Goal: Task Accomplishment & Management: Manage account settings

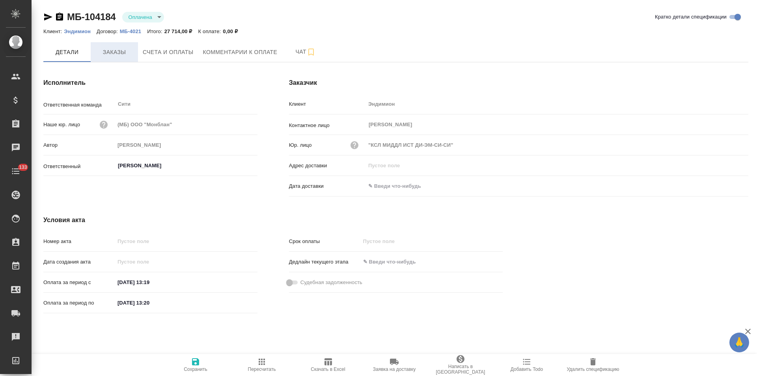
click at [115, 59] on button "Заказы" at bounding box center [114, 52] width 47 height 20
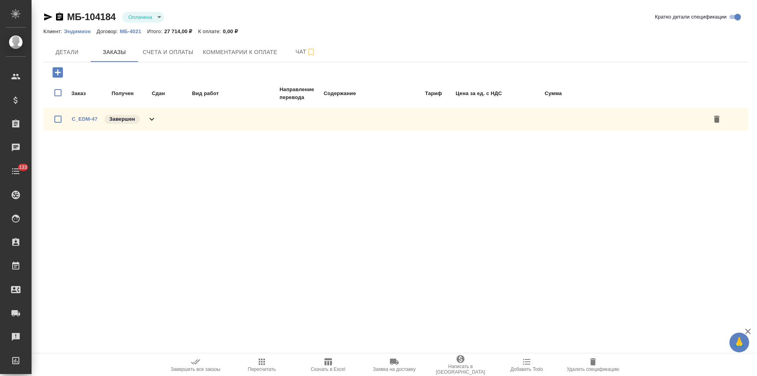
click at [152, 121] on icon at bounding box center [151, 118] width 9 height 9
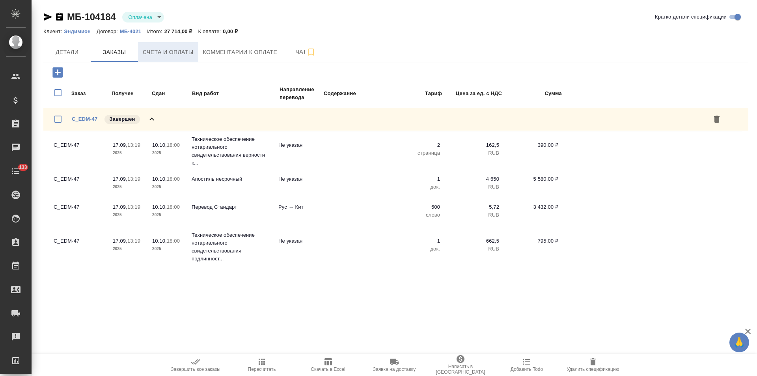
click at [178, 59] on button "Счета и оплаты" at bounding box center [168, 52] width 60 height 20
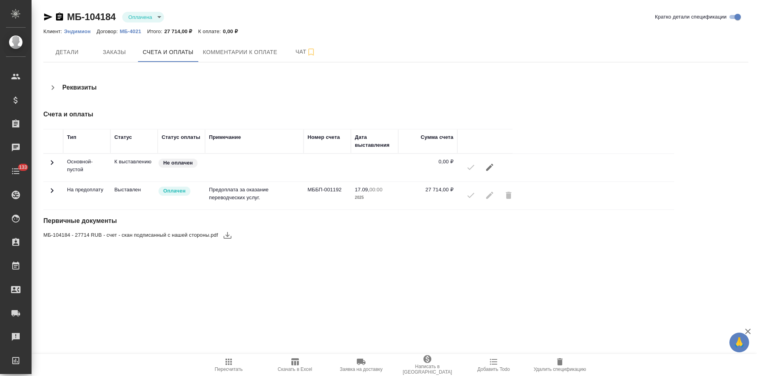
click at [54, 188] on icon at bounding box center [51, 190] width 9 height 9
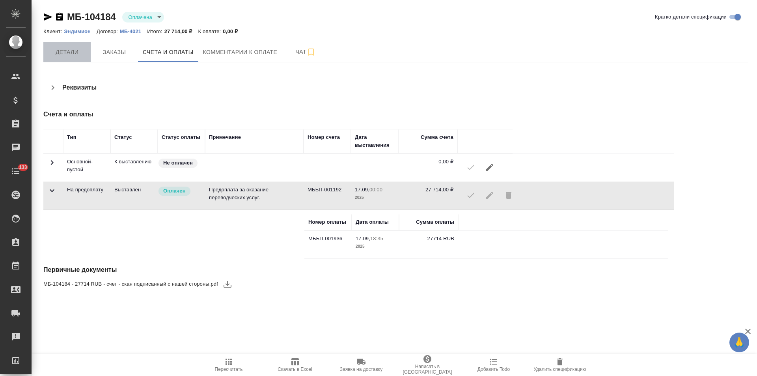
click at [70, 57] on span "Детали" at bounding box center [67, 52] width 38 height 10
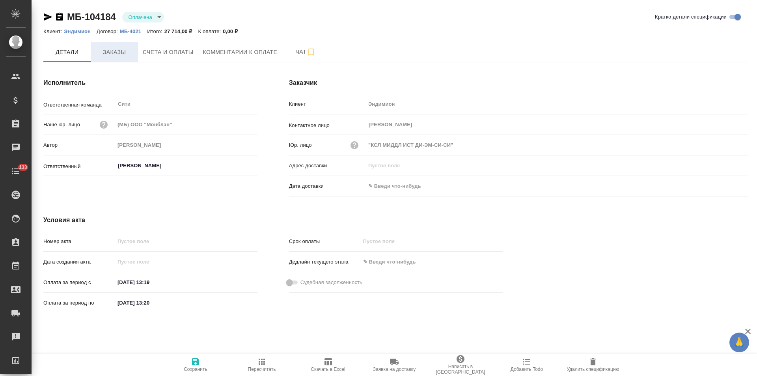
click at [123, 53] on span "Заказы" at bounding box center [114, 52] width 38 height 10
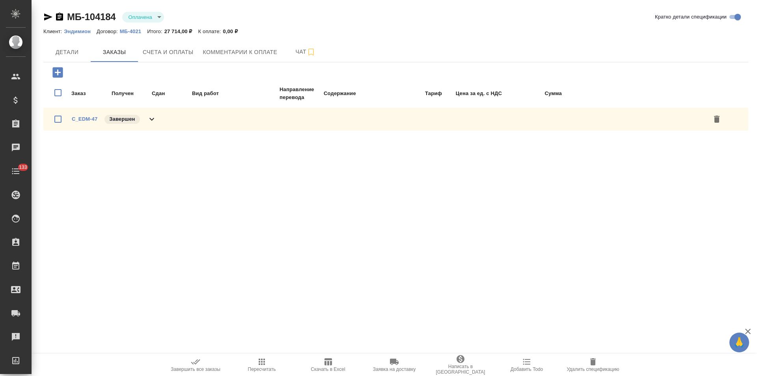
click at [151, 120] on icon at bounding box center [151, 118] width 9 height 9
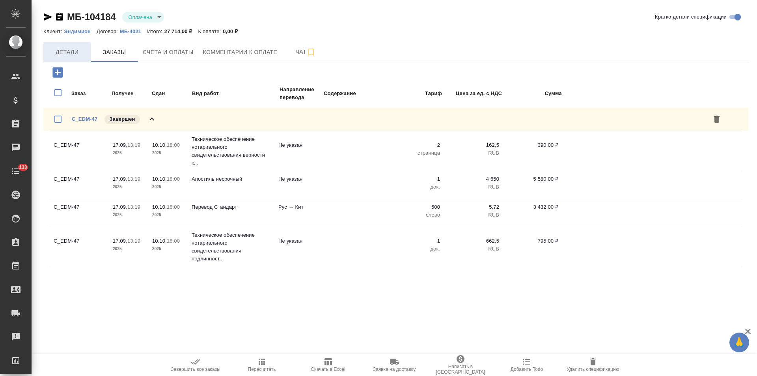
click at [76, 52] on span "Детали" at bounding box center [67, 52] width 38 height 10
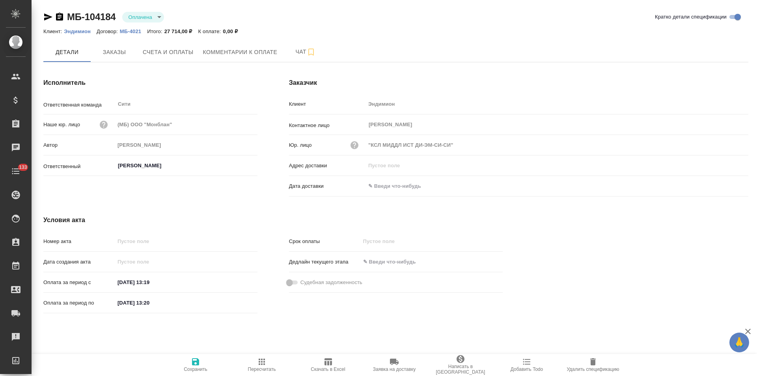
click at [130, 304] on input "19.09.2025 13:20" at bounding box center [149, 302] width 69 height 11
type input "10.10.2025 13:20"
click at [190, 362] on span "Сохранить" at bounding box center [195, 364] width 57 height 15
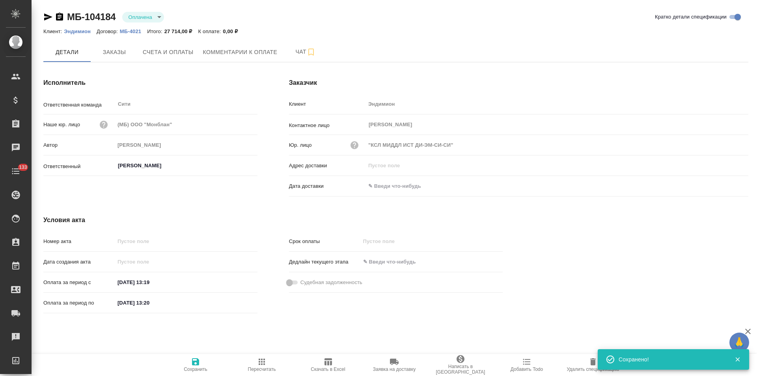
click at [58, 17] on icon "button" at bounding box center [59, 17] width 7 height 8
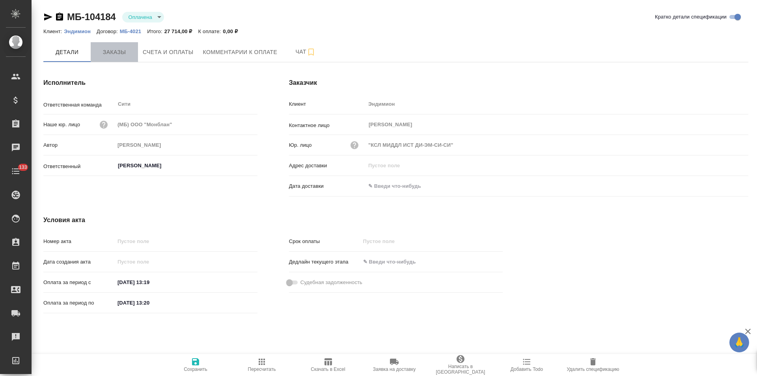
click at [117, 55] on span "Заказы" at bounding box center [114, 52] width 38 height 10
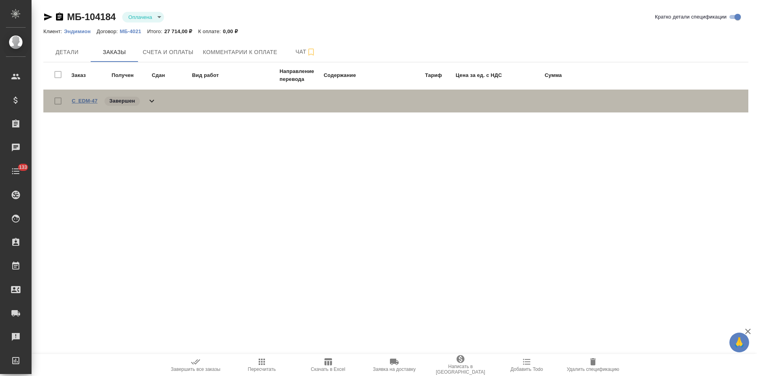
click at [90, 103] on link "C_EDM-47" at bounding box center [85, 101] width 26 height 6
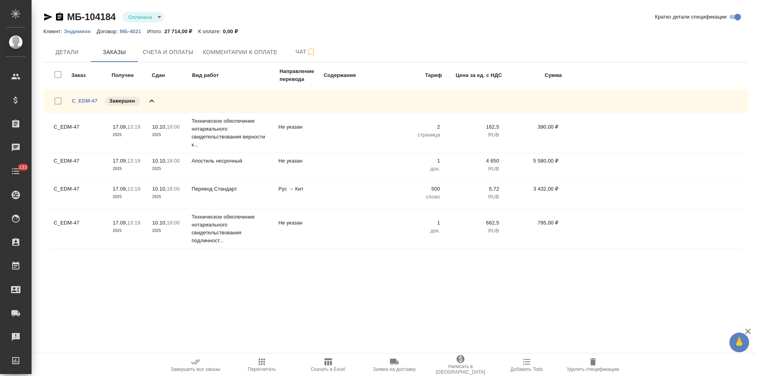
click at [61, 17] on icon "button" at bounding box center [59, 16] width 9 height 9
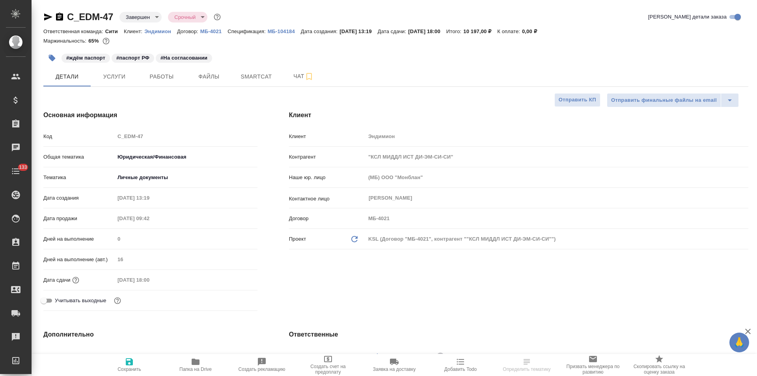
select select "RU"
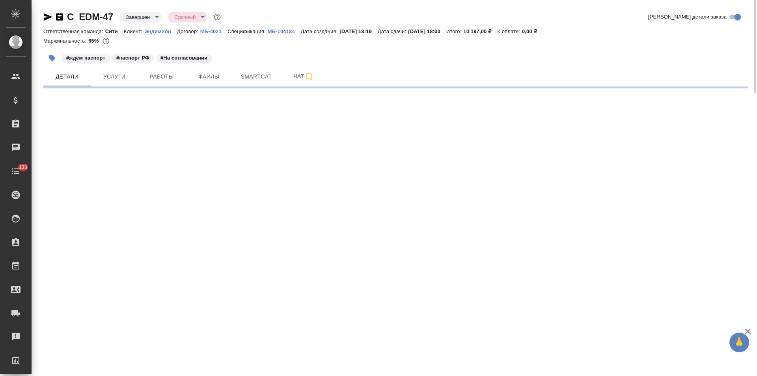
select select "RU"
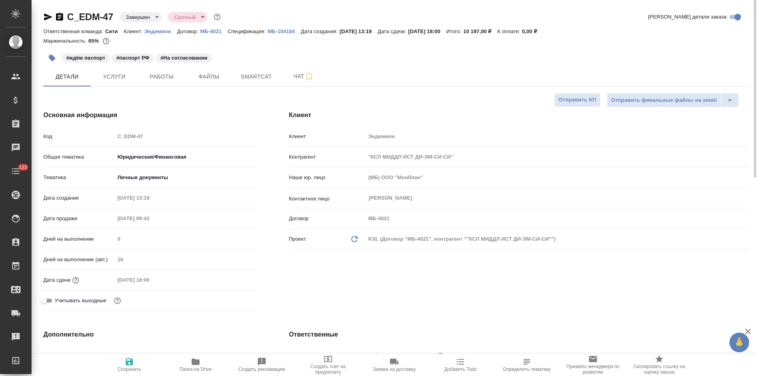
type textarea "x"
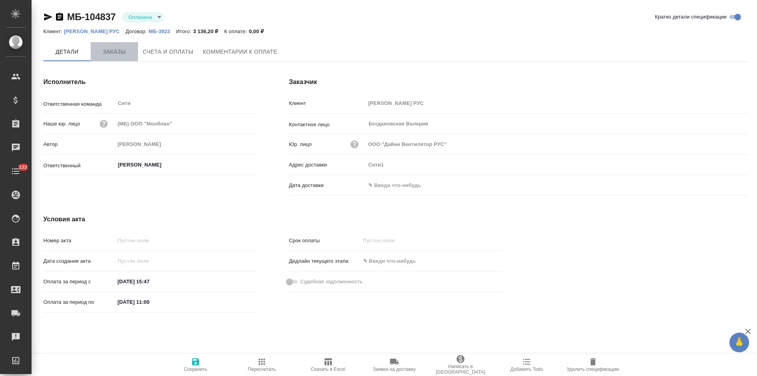
click at [113, 54] on span "Заказы" at bounding box center [114, 52] width 38 height 10
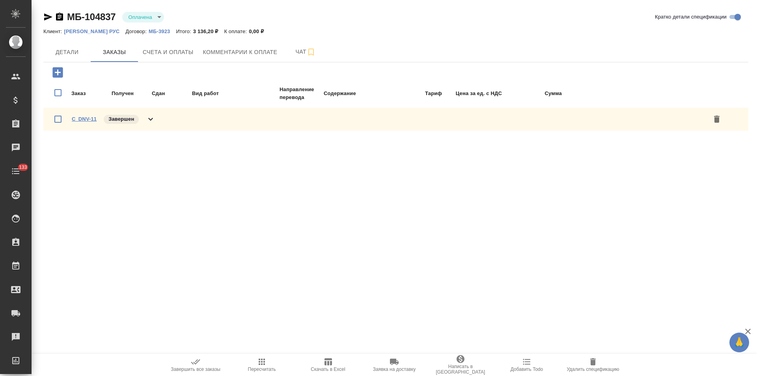
click at [85, 119] on link "C_DNV-11" at bounding box center [84, 119] width 25 height 6
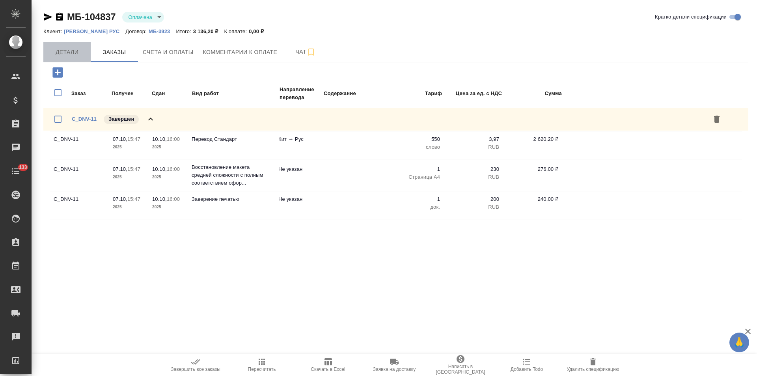
click at [67, 51] on span "Детали" at bounding box center [67, 52] width 38 height 10
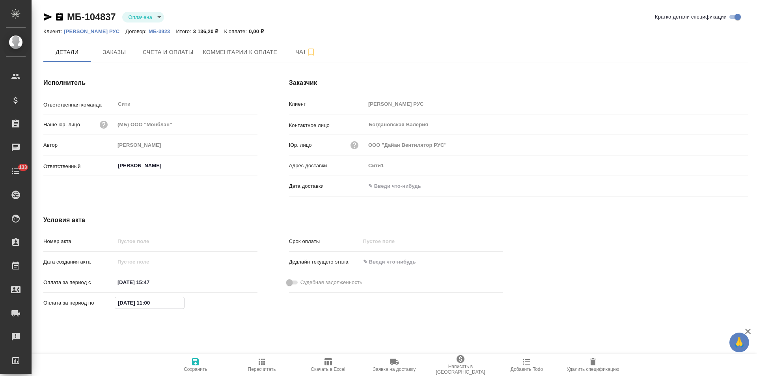
drag, startPoint x: 123, startPoint y: 303, endPoint x: 112, endPoint y: 303, distance: 10.6
click at [112, 303] on div "Оплата за период по 09.10.2025 11:00" at bounding box center [150, 303] width 214 height 14
type input "10.10.2025 11:00"
click at [190, 360] on span "Сохранить" at bounding box center [195, 364] width 57 height 15
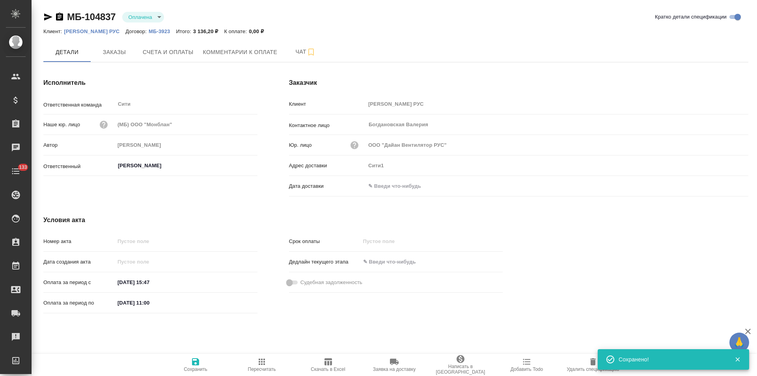
click at [60, 19] on icon "button" at bounding box center [59, 17] width 7 height 8
click at [116, 53] on span "Заказы" at bounding box center [114, 52] width 38 height 10
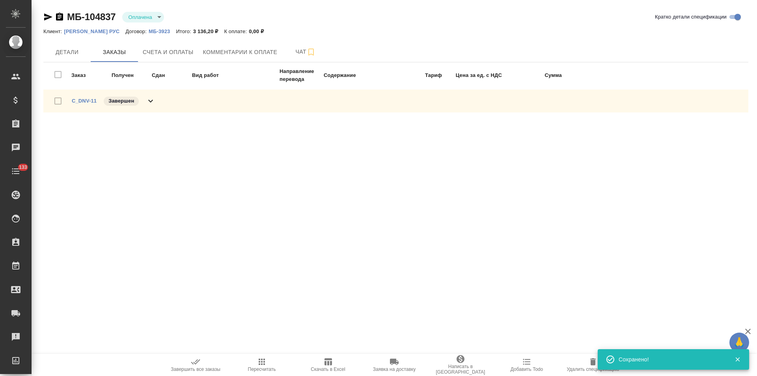
click at [156, 101] on div "C_DNV-11 Завершен" at bounding box center [395, 100] width 705 height 23
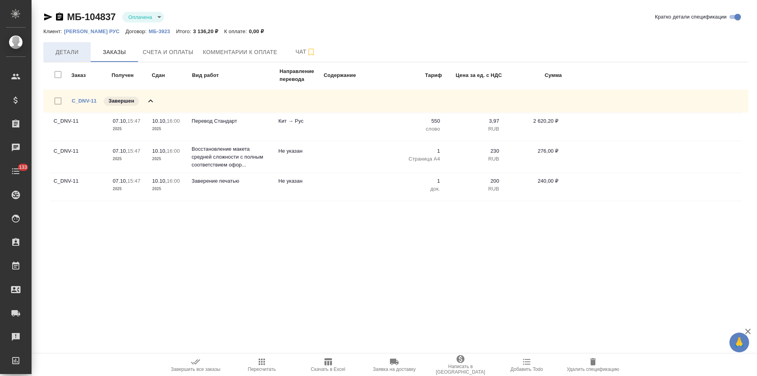
click at [70, 55] on span "Детали" at bounding box center [67, 52] width 38 height 10
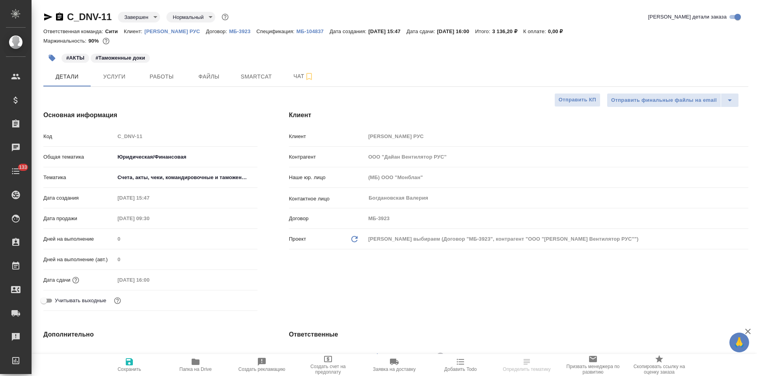
select select "RU"
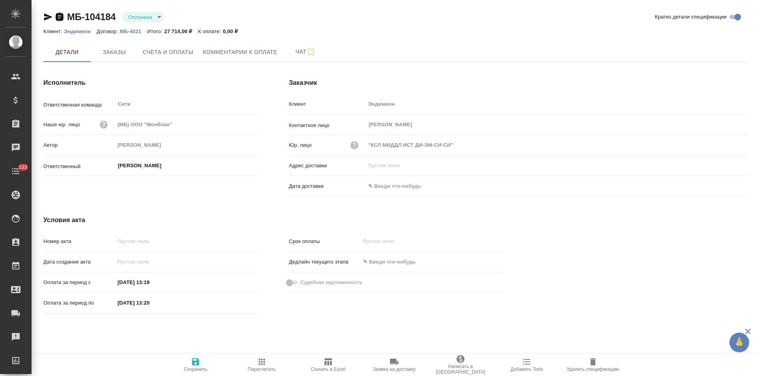
click at [60, 17] on icon "button" at bounding box center [59, 17] width 7 height 8
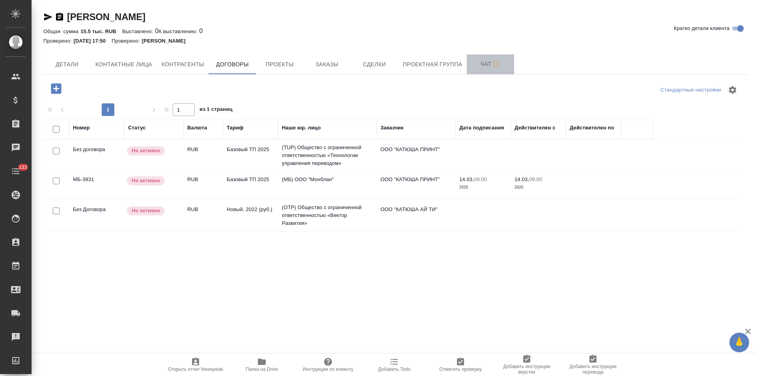
click at [475, 66] on span "Чат" at bounding box center [490, 64] width 38 height 10
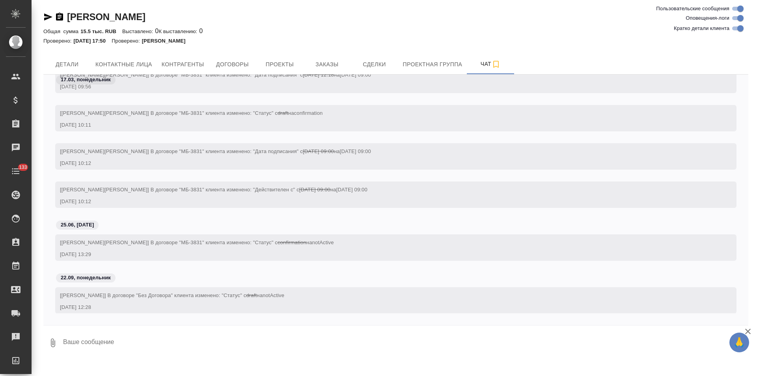
scroll to position [452, 0]
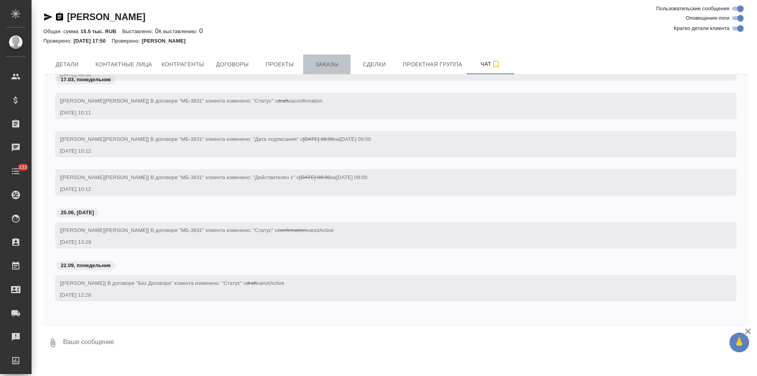
click at [340, 65] on span "Заказы" at bounding box center [327, 65] width 38 height 10
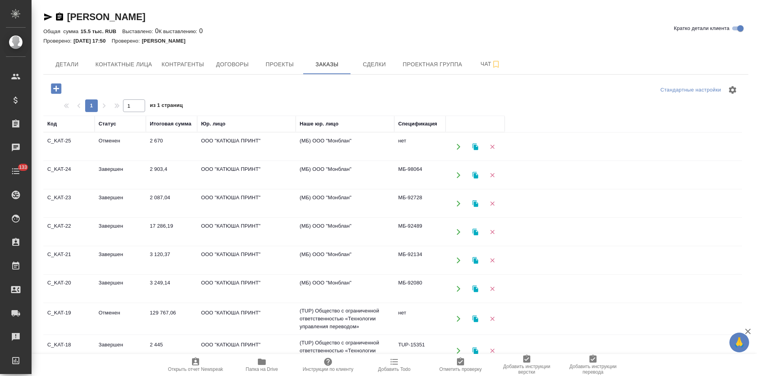
click at [374, 168] on td "(МБ) ООО "Монблан"" at bounding box center [345, 175] width 99 height 28
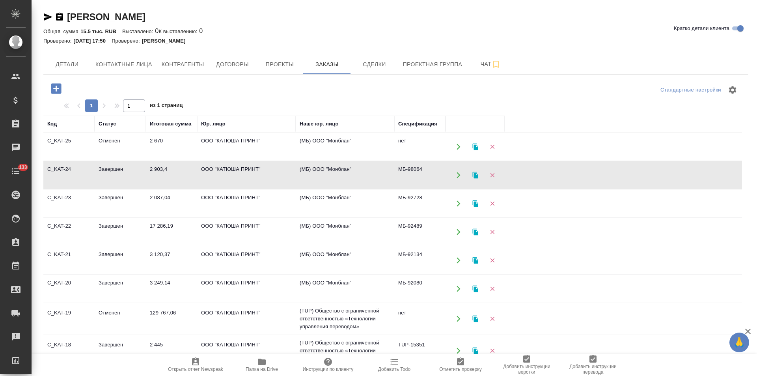
click at [374, 168] on td "(МБ) ООО "Монблан"" at bounding box center [345, 175] width 99 height 28
click at [363, 146] on td "(МБ) ООО "Монблан"" at bounding box center [345, 147] width 99 height 28
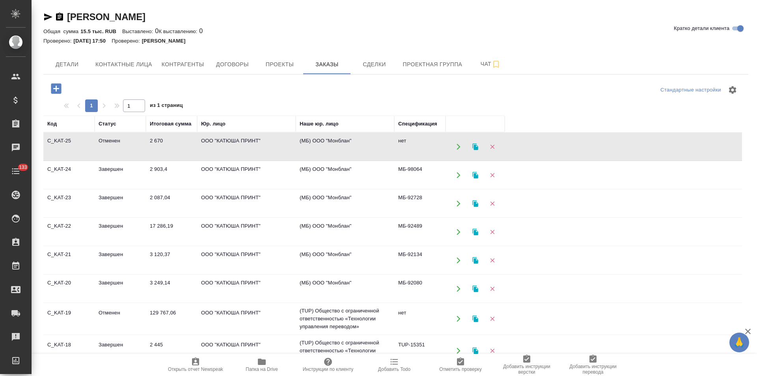
click at [363, 146] on td "(МБ) ООО "Монблан"" at bounding box center [345, 147] width 99 height 28
click at [476, 68] on span "Чат" at bounding box center [490, 64] width 38 height 10
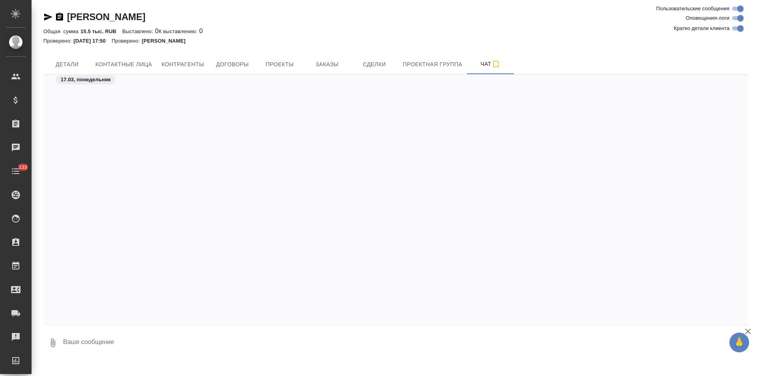
scroll to position [452, 0]
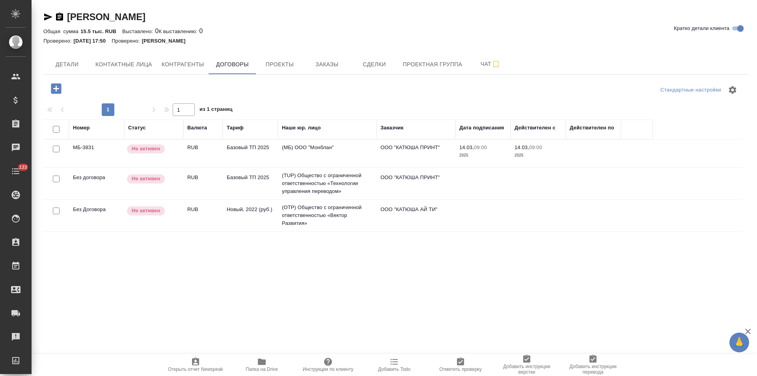
click at [333, 154] on td "(МБ) ООО "Монблан"" at bounding box center [327, 154] width 99 height 28
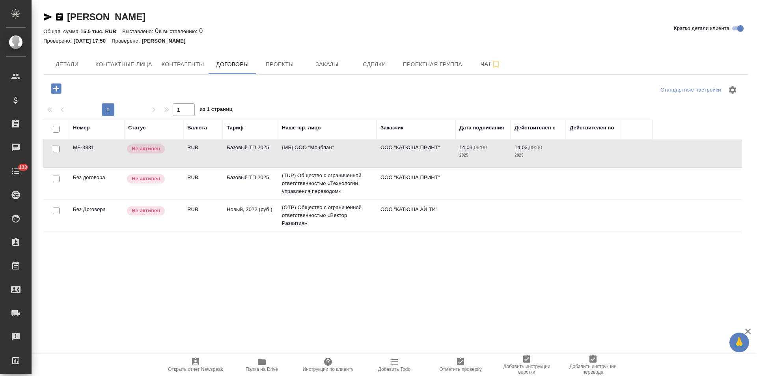
click at [337, 185] on td "(TUP) Общество с ограниченной ответственностью «Технологии управления переводом»" at bounding box center [327, 183] width 99 height 32
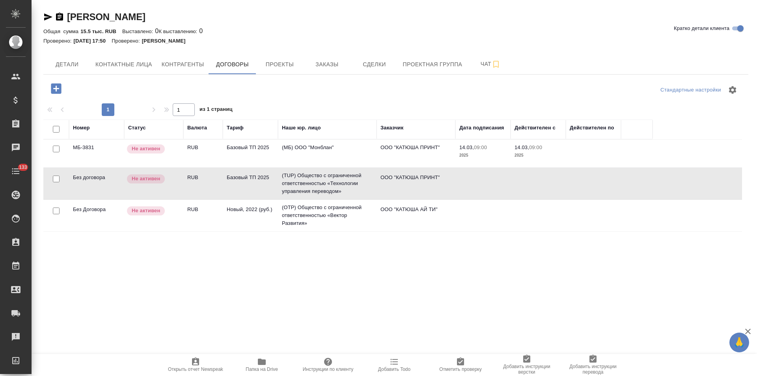
click at [347, 156] on td "(МБ) ООО "Монблан"" at bounding box center [327, 154] width 99 height 28
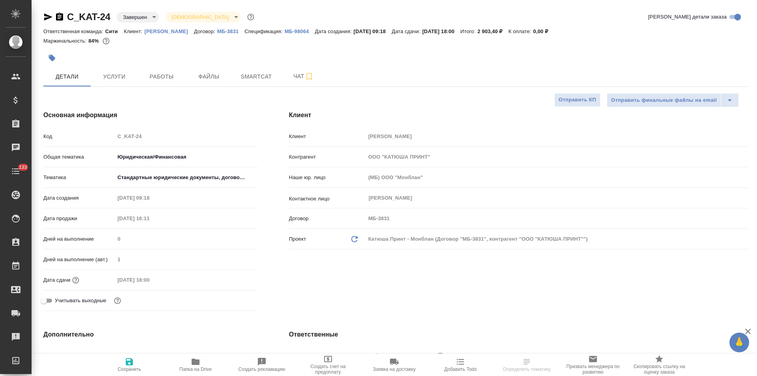
select select "RU"
type textarea "x"
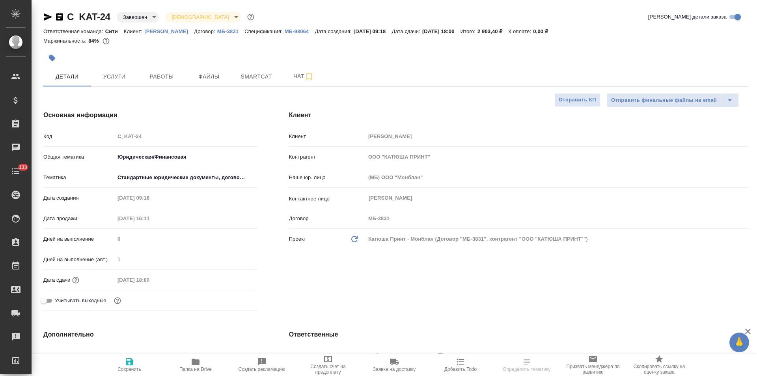
type textarea "x"
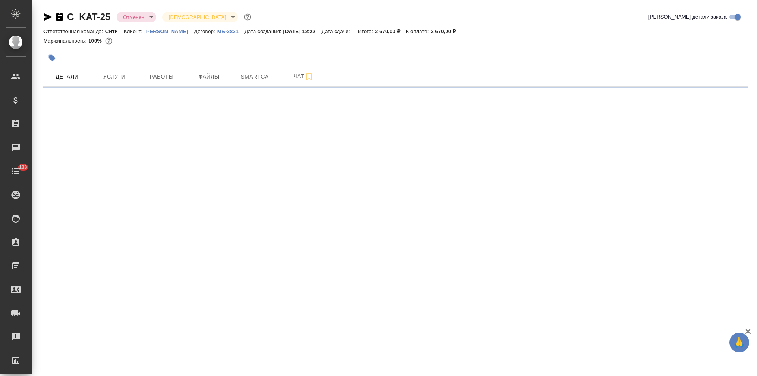
select select "RU"
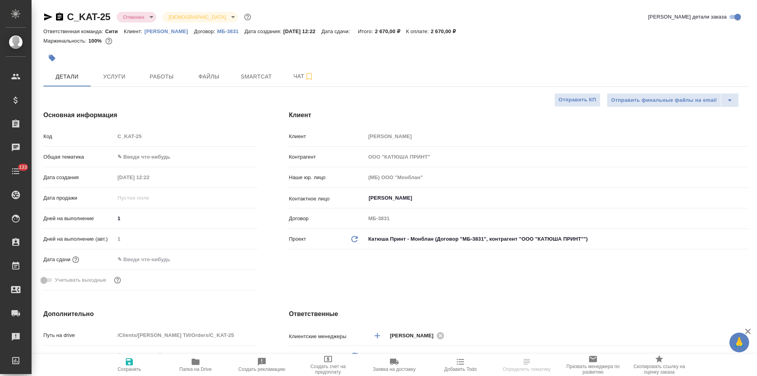
type textarea "x"
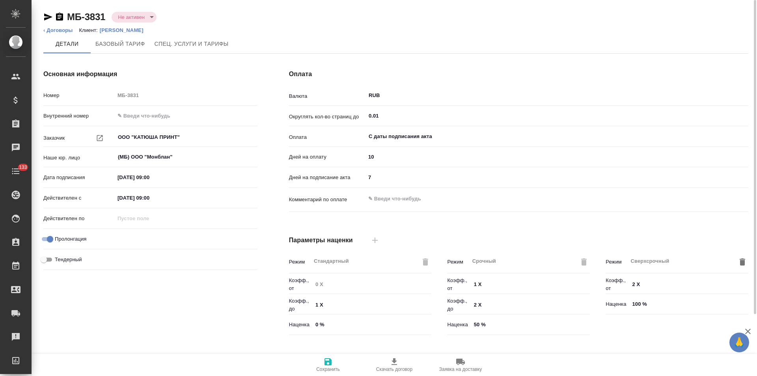
click at [60, 18] on icon "button" at bounding box center [59, 17] width 7 height 8
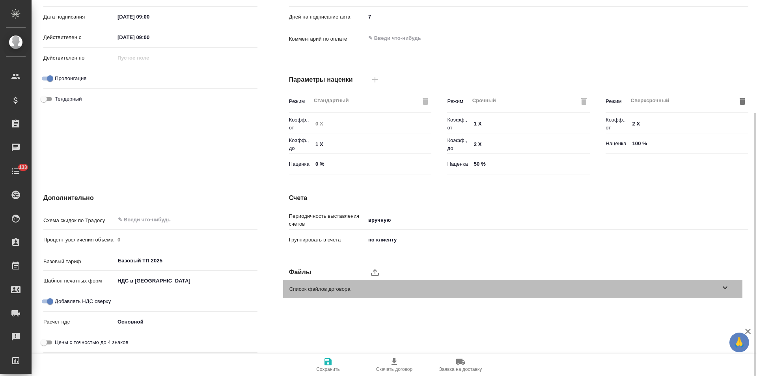
click at [724, 288] on icon at bounding box center [724, 287] width 9 height 9
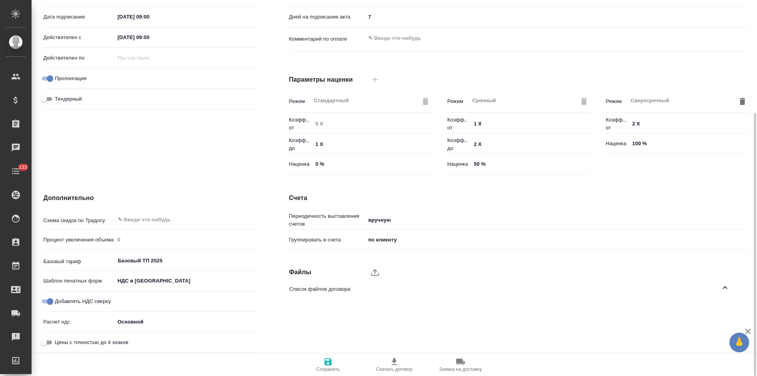
scroll to position [0, 0]
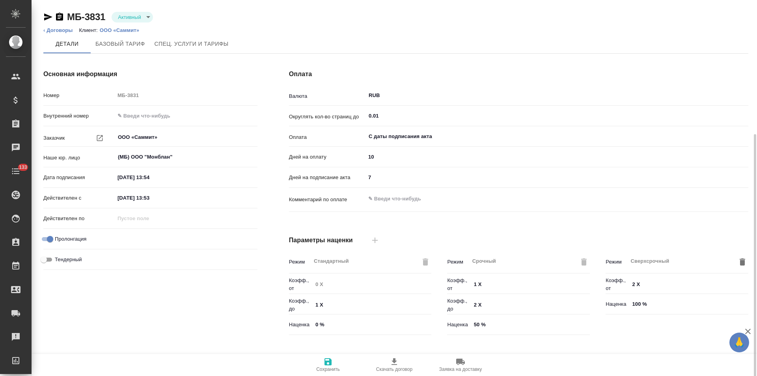
scroll to position [158, 0]
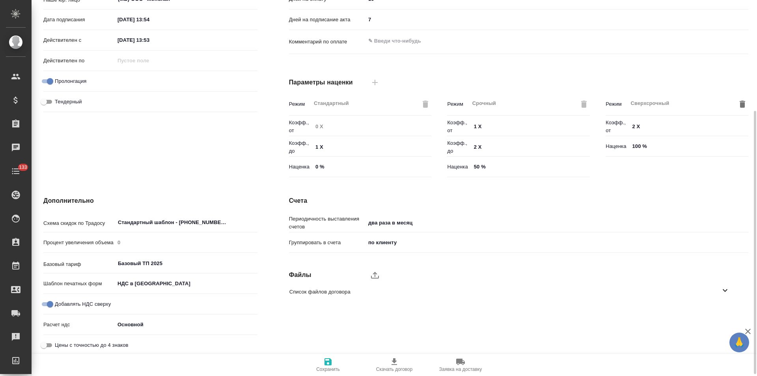
click at [722, 291] on icon at bounding box center [724, 289] width 9 height 9
click at [715, 315] on icon "button" at bounding box center [714, 312] width 9 height 9
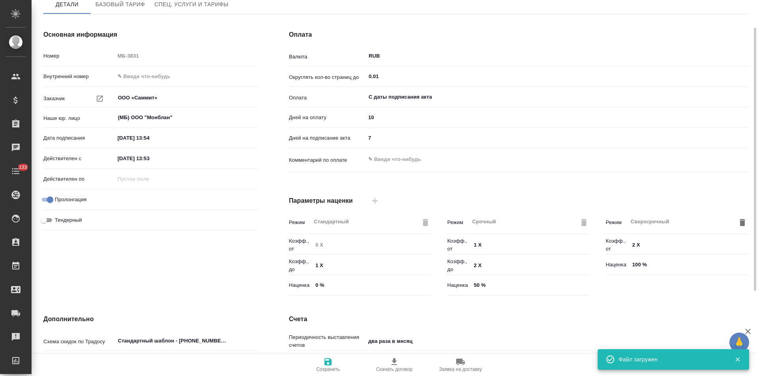
scroll to position [0, 0]
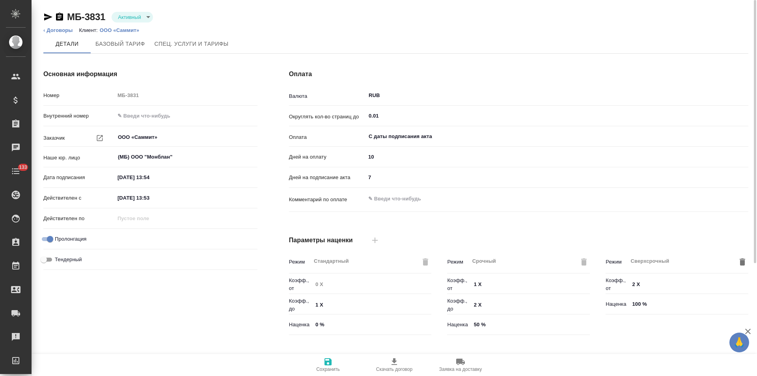
click at [128, 28] on p "ООО «Саммит»" at bounding box center [122, 30] width 45 height 6
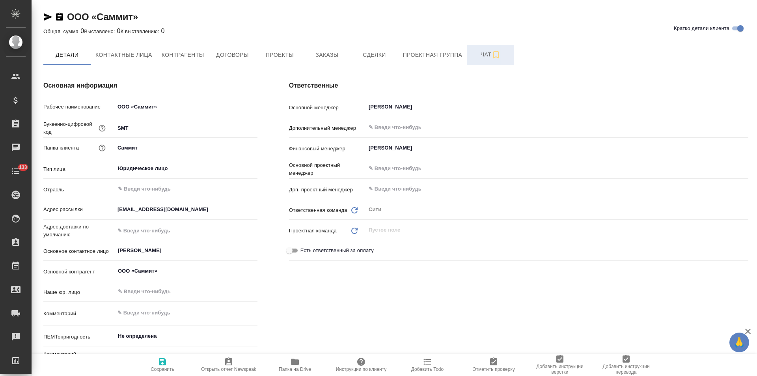
click at [477, 58] on span "Чат" at bounding box center [490, 55] width 38 height 10
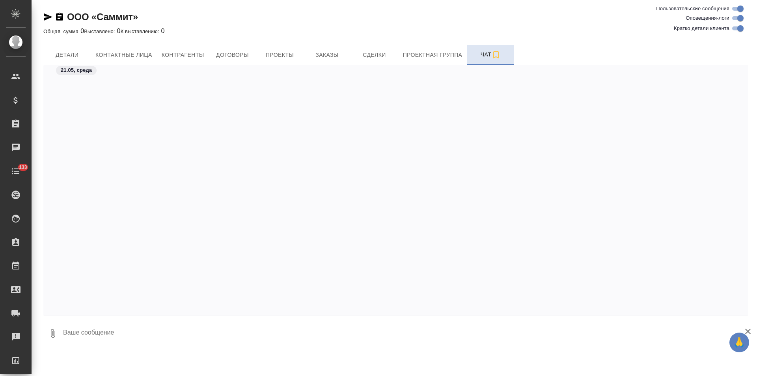
scroll to position [772, 0]
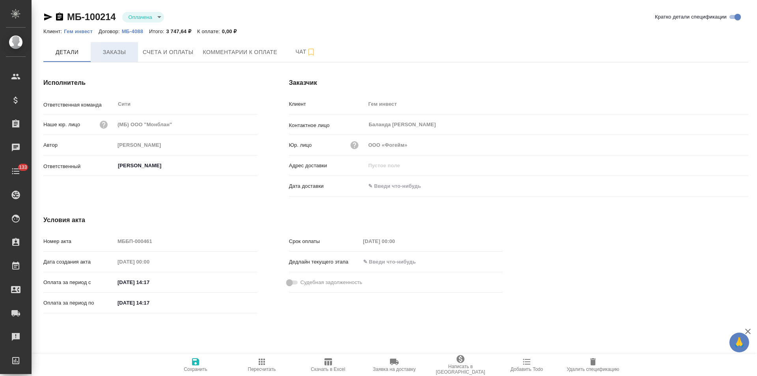
click at [115, 53] on span "Заказы" at bounding box center [114, 52] width 38 height 10
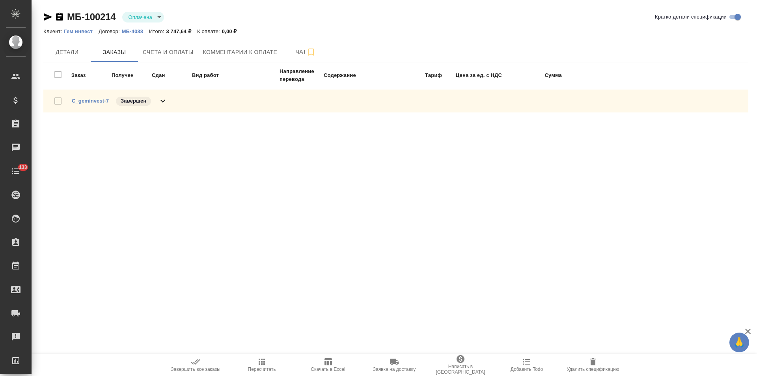
click at [162, 100] on icon at bounding box center [162, 100] width 9 height 9
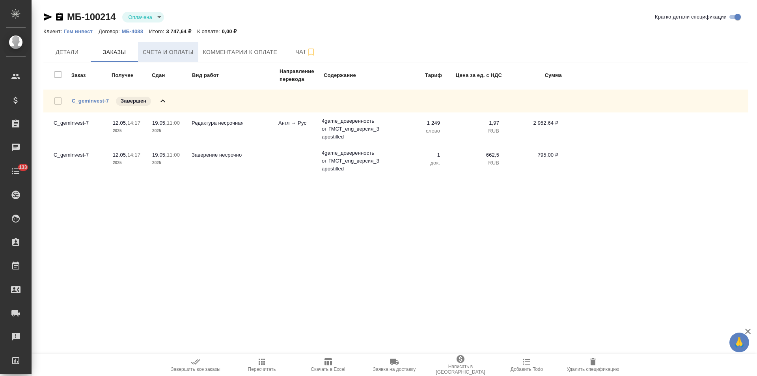
click at [179, 59] on button "Счета и оплаты" at bounding box center [168, 52] width 60 height 20
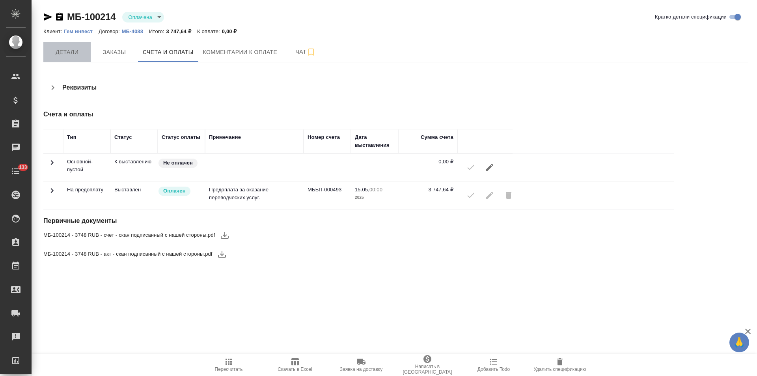
click at [68, 52] on span "Детали" at bounding box center [67, 52] width 38 height 10
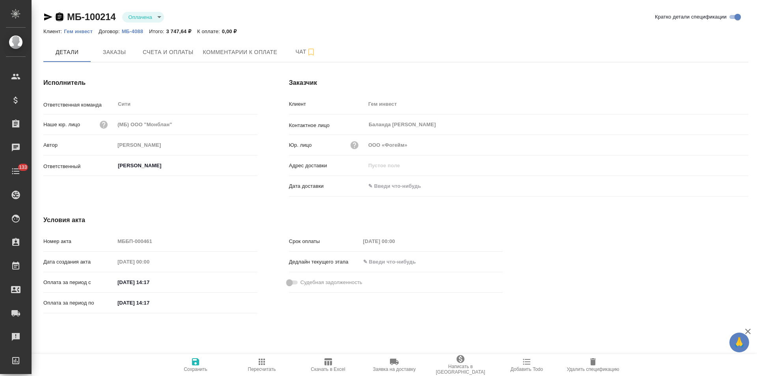
click at [58, 17] on icon "button" at bounding box center [59, 17] width 7 height 8
type input "[PERSON_NAME]"
click at [80, 32] on p "Гем инвест" at bounding box center [81, 31] width 35 height 6
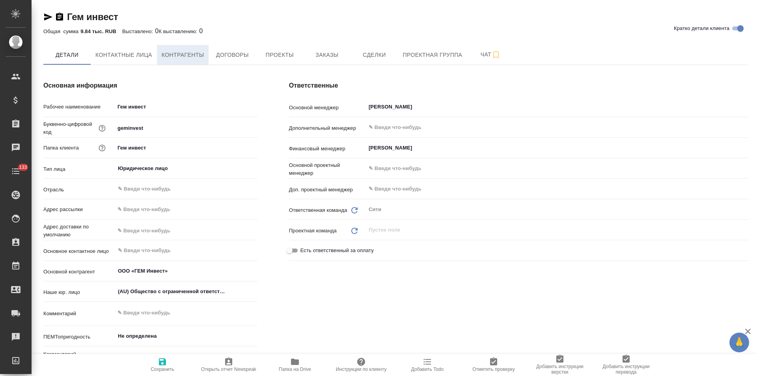
click at [197, 57] on span "Контрагенты" at bounding box center [183, 55] width 43 height 10
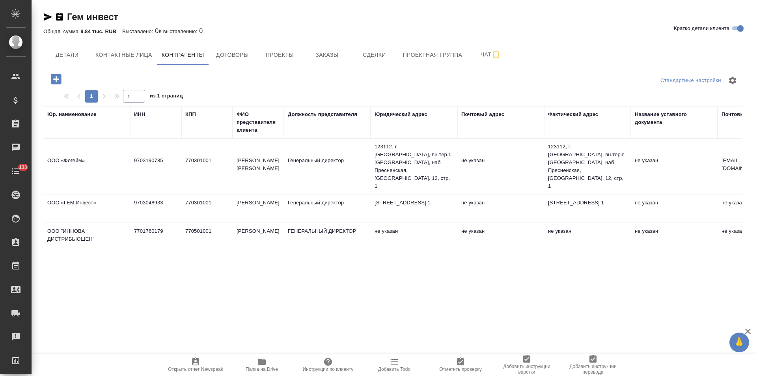
click at [288, 164] on td "Генеральный директор" at bounding box center [327, 167] width 87 height 28
type textarea "ООО «Фогейм»"
type input "9703190785"
type input "770301001"
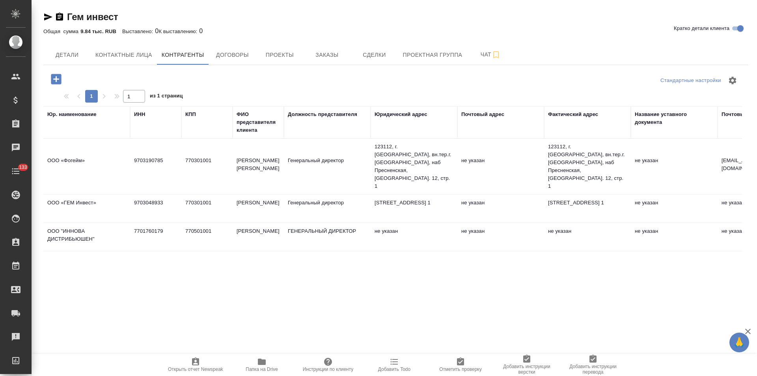
type input "Баланда Татьяна Васильевна"
type input "Генеральный директор"
type textarea "123112, г. Москва, вн.тер.г. муниципальный округ Пресненский, наб Пресненская, …"
type input "innovallc@mail.ru"
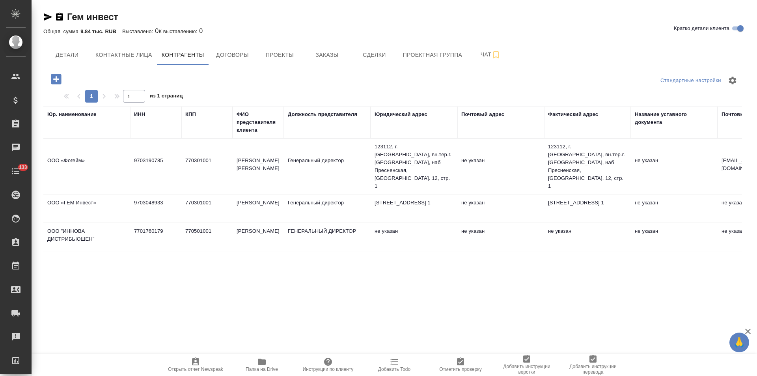
type input "ПАО Сбербанк"
type input "40702 810 9 3800 0504125"
type input "044525225"
type input "30101 810 4 0000 0000225"
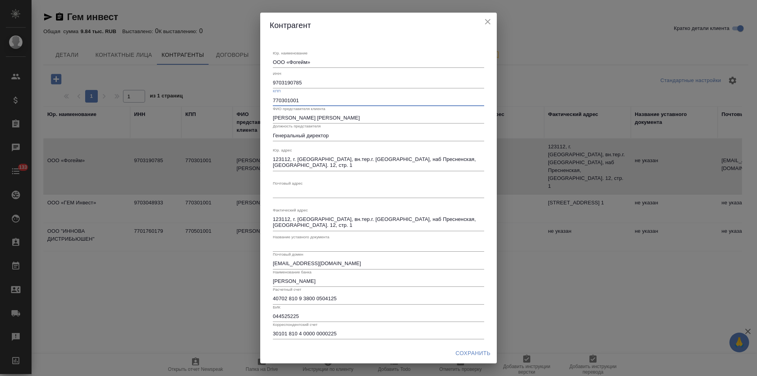
drag, startPoint x: 309, startPoint y: 101, endPoint x: 223, endPoint y: 101, distance: 85.1
click at [223, 101] on div "Контрагент Юр. наименование ООО «Фогейм» x ИНН 9703190785 КПП 770301001 ФИО пре…" at bounding box center [378, 188] width 757 height 376
paste input "5"
type input "770501001"
drag, startPoint x: 263, startPoint y: 154, endPoint x: 242, endPoint y: 149, distance: 21.9
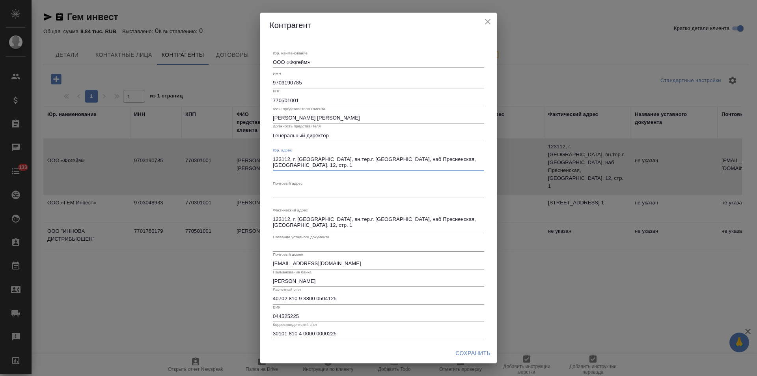
click at [242, 149] on div "Контрагент Юр. наименование ООО «Фогейм» x ИНН 9703190785 КПП 770501001 ФИО пре…" at bounding box center [378, 188] width 757 height 376
paste textarea "15054, Город Москва, вн.тер. г. Муниципальный Округ Замоскворечье, наб Космодам…"
type textarea "115054, Город Москва, вн.тер. г. Муниципальный Округ Замоскворечье, наб Космода…"
drag, startPoint x: 312, startPoint y: 225, endPoint x: 230, endPoint y: 207, distance: 83.6
click at [230, 207] on div "Контрагент Юр. наименование ООО «Фогейм» x ИНН 9703190785 КПП 770501001 ФИО пре…" at bounding box center [378, 188] width 757 height 376
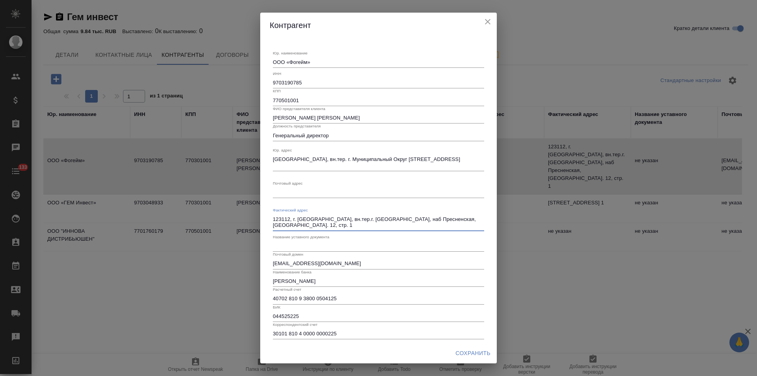
paste textarea "15054, Город Москва, вн.тер. г. Муниципальный Округ Замоскворечье, наб Космодам…"
type textarea "115054, Город Москва, вн.тер. г. Муниципальный Округ Замоскворечье, наб Космода…"
click at [470, 351] on span "Сохранить" at bounding box center [472, 353] width 35 height 10
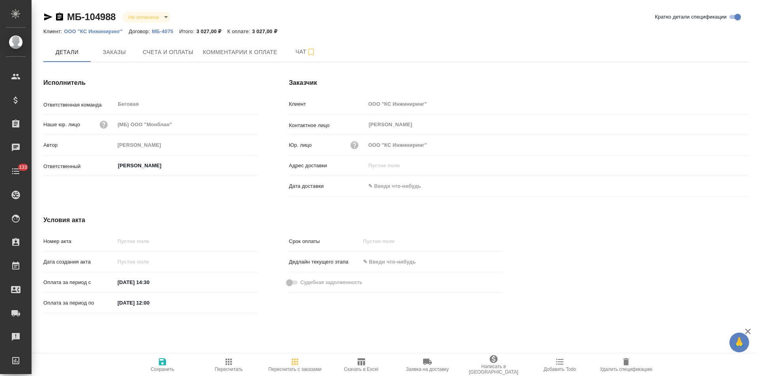
click at [61, 16] on icon "button" at bounding box center [59, 17] width 7 height 8
click at [166, 32] on p "МБ-4075" at bounding box center [165, 31] width 27 height 6
click at [59, 15] on icon "button" at bounding box center [59, 17] width 7 height 8
drag, startPoint x: 171, startPoint y: 57, endPoint x: 199, endPoint y: 56, distance: 27.2
click at [173, 57] on button "Счета и оплаты" at bounding box center [168, 52] width 60 height 20
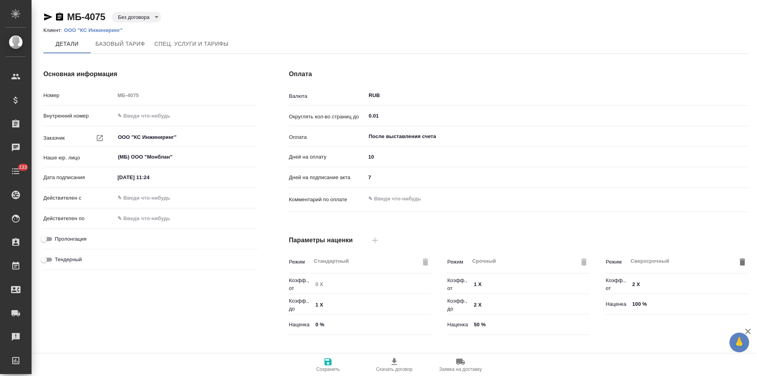
scroll to position [160, 0]
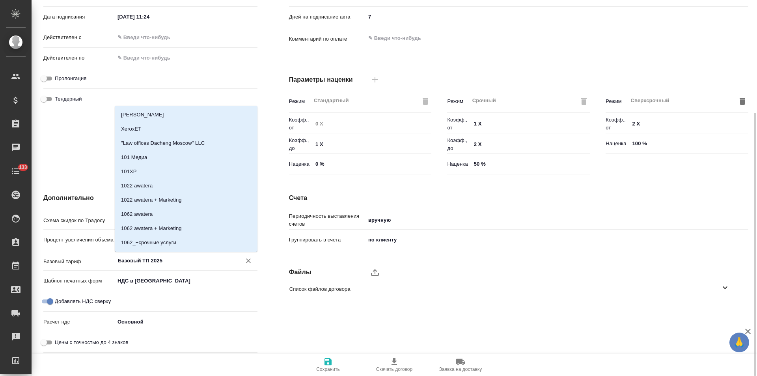
click at [142, 264] on input "Базовый ТП 2025" at bounding box center [173, 259] width 112 height 9
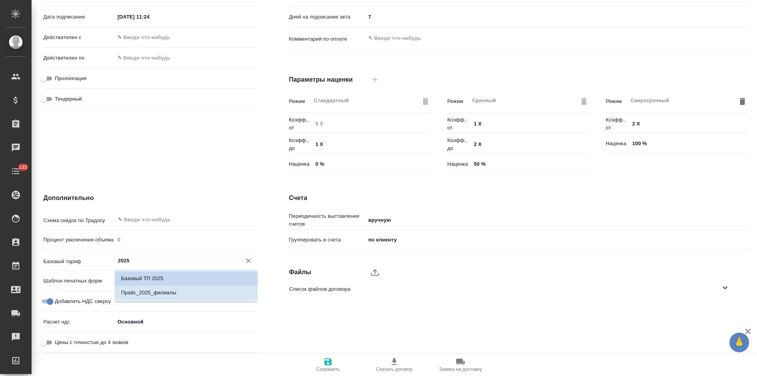
click at [160, 290] on p "Прайс_2025_филиалы" at bounding box center [148, 292] width 55 height 8
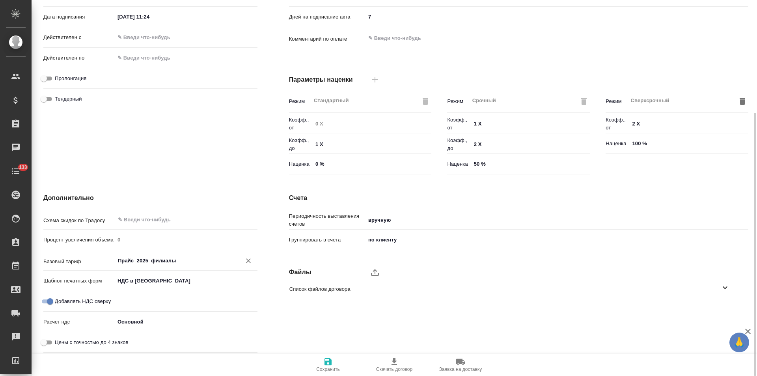
type input "Прайс_2025_филиалы"
click at [332, 365] on icon "button" at bounding box center [327, 361] width 9 height 9
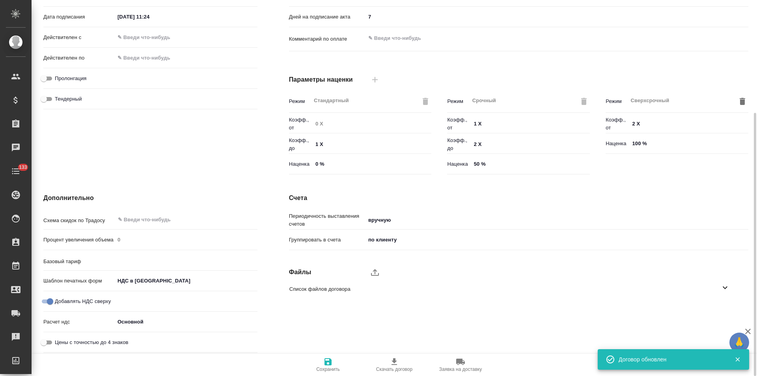
type input "Прайс_2025_филиалы"
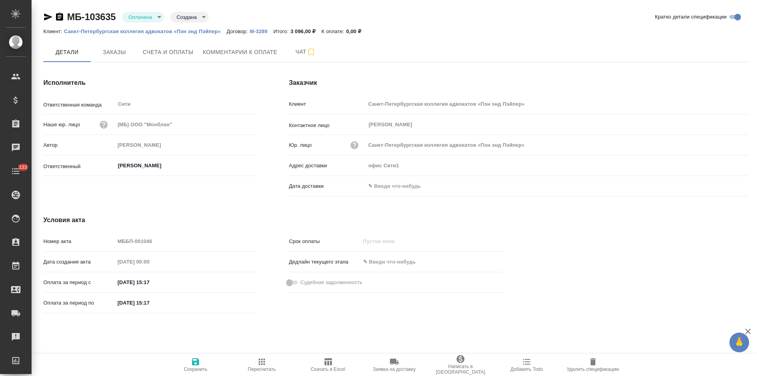
click at [61, 18] on icon "button" at bounding box center [59, 17] width 7 height 8
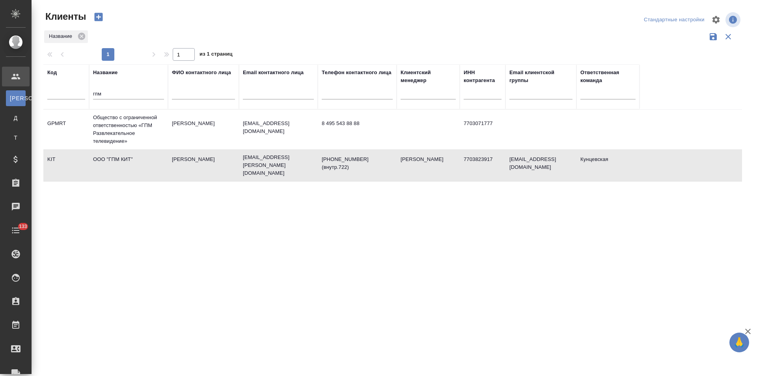
select select "RU"
drag, startPoint x: 115, startPoint y: 95, endPoint x: 67, endPoint y: 94, distance: 48.5
click at [67, 94] on tr "Код Название гпм ФИО контактного лица Email контактного лица Телефон контактног…" at bounding box center [341, 86] width 596 height 45
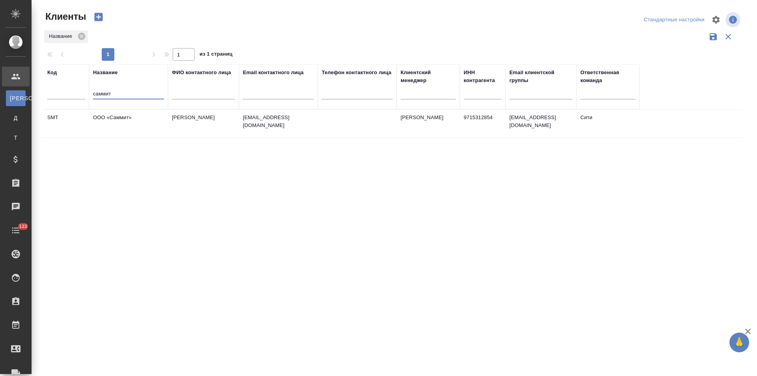
type input "саммит"
click at [132, 125] on td "ООО «Саммит»" at bounding box center [128, 124] width 79 height 28
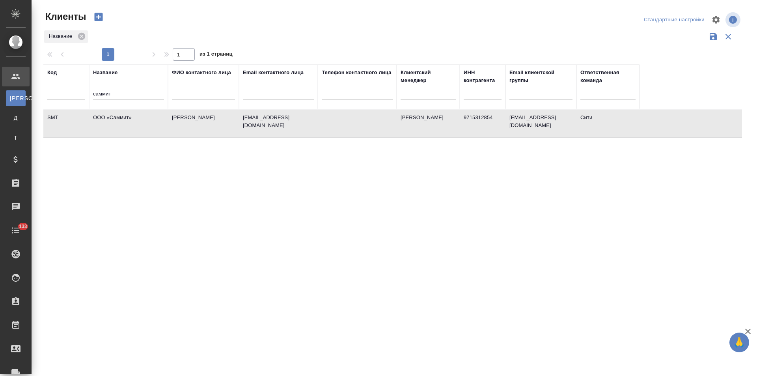
click at [132, 125] on td "ООО «Саммит»" at bounding box center [128, 124] width 79 height 28
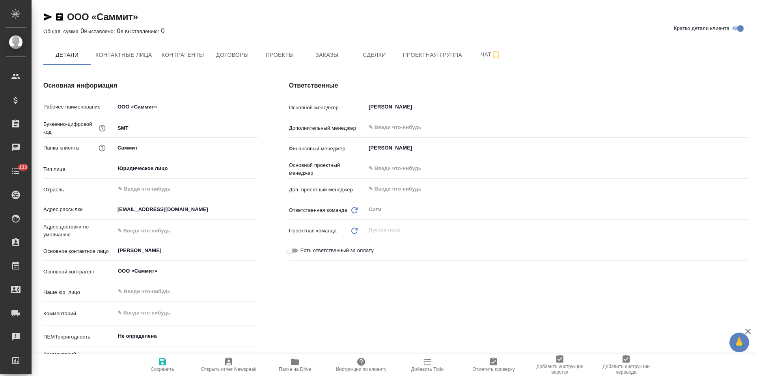
click at [194, 55] on span "Контрагенты" at bounding box center [183, 55] width 43 height 10
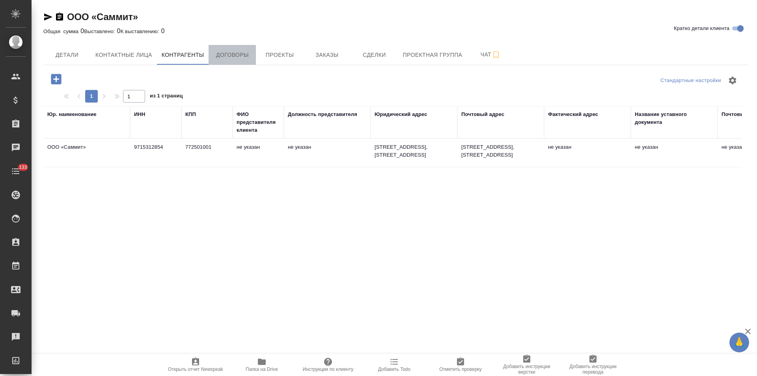
click at [228, 55] on span "Договоры" at bounding box center [232, 55] width 38 height 10
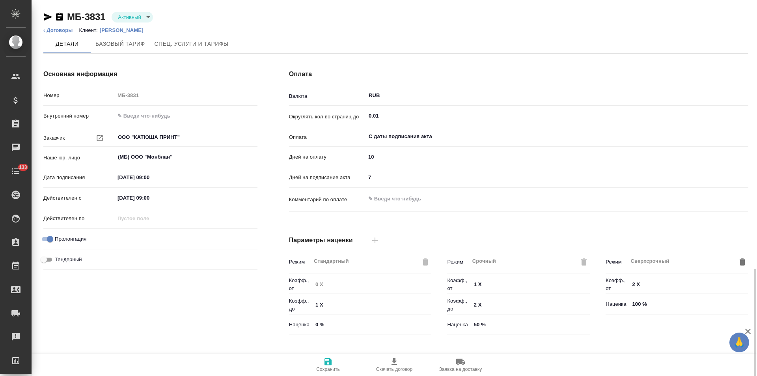
scroll to position [160, 0]
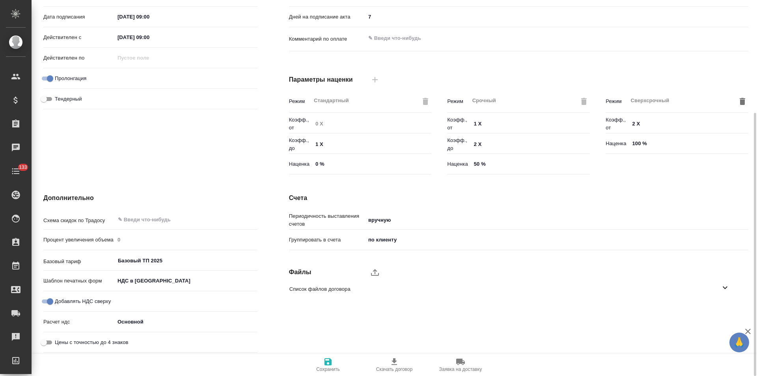
click at [722, 288] on icon at bounding box center [724, 287] width 9 height 9
click at [714, 311] on icon "button" at bounding box center [715, 310] width 8 height 7
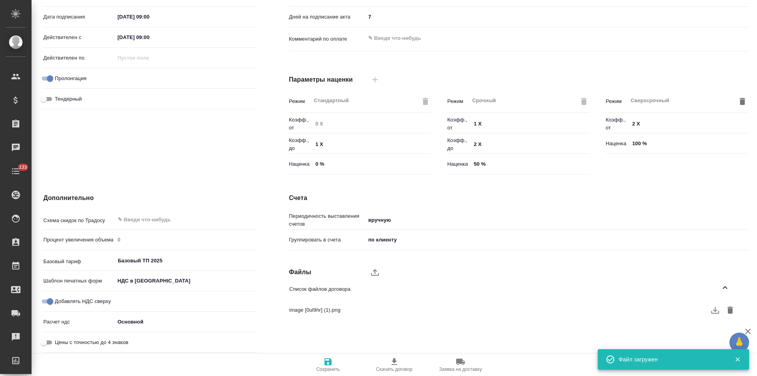
scroll to position [0, 0]
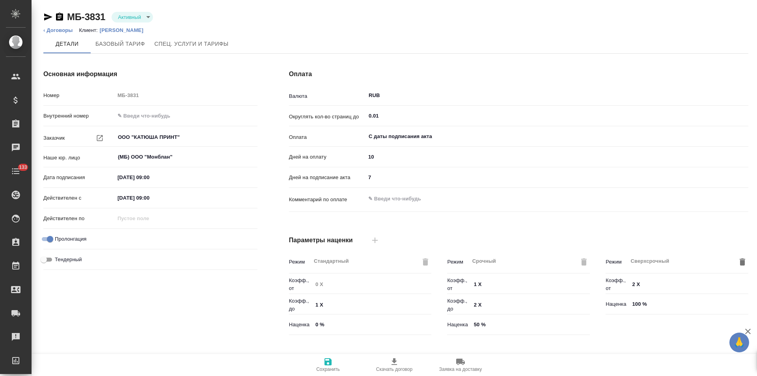
drag, startPoint x: 50, startPoint y: 15, endPoint x: 68, endPoint y: 15, distance: 18.1
click at [50, 15] on icon "button" at bounding box center [47, 16] width 9 height 9
click at [120, 28] on p "[PERSON_NAME]" at bounding box center [125, 30] width 50 height 6
click at [145, 18] on body "🙏 .cls-1 fill:#fff; AWATERA Левченко Юлия Клиенты Спецификации Заказы 0 Чаты 13…" at bounding box center [378, 188] width 757 height 376
click at [148, 67] on button "Требуются изменения" at bounding box center [146, 70] width 57 height 9
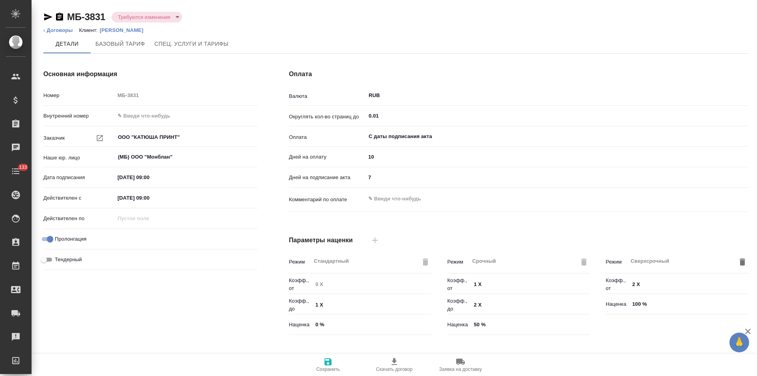
type input "Базовый ТП 2025"
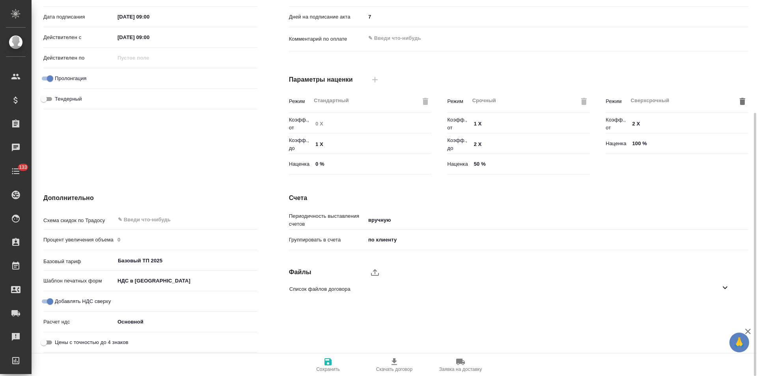
click at [725, 287] on icon at bounding box center [724, 287] width 9 height 9
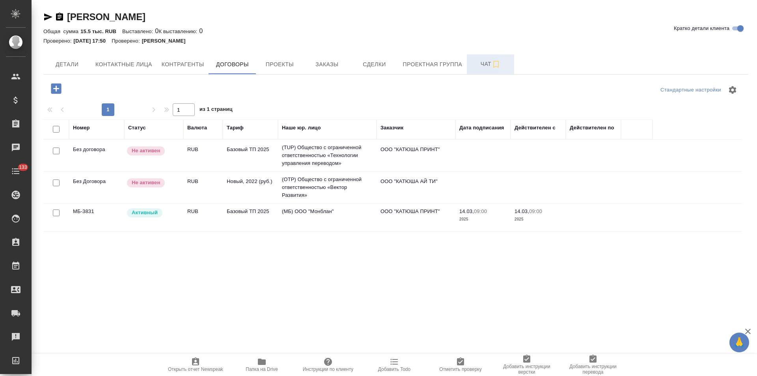
click at [473, 68] on span "Чат" at bounding box center [490, 64] width 38 height 10
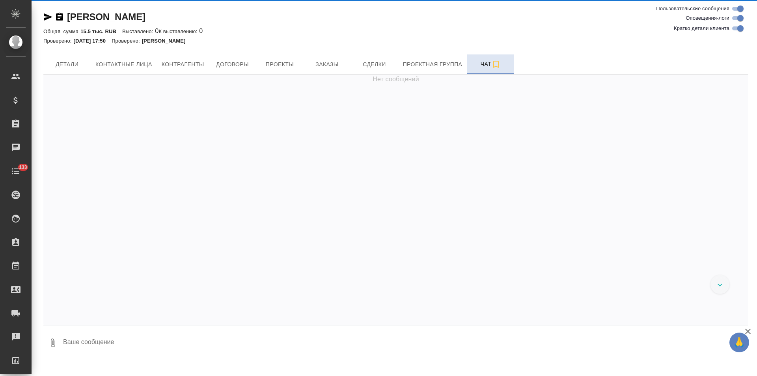
scroll to position [504, 0]
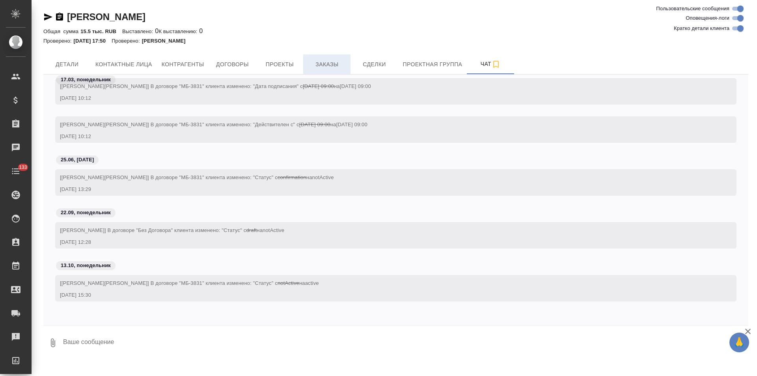
click at [329, 63] on span "Заказы" at bounding box center [327, 65] width 38 height 10
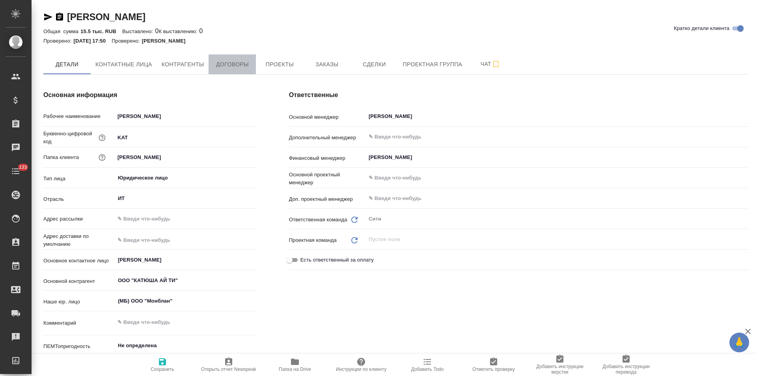
click at [225, 60] on span "Договоры" at bounding box center [232, 65] width 38 height 10
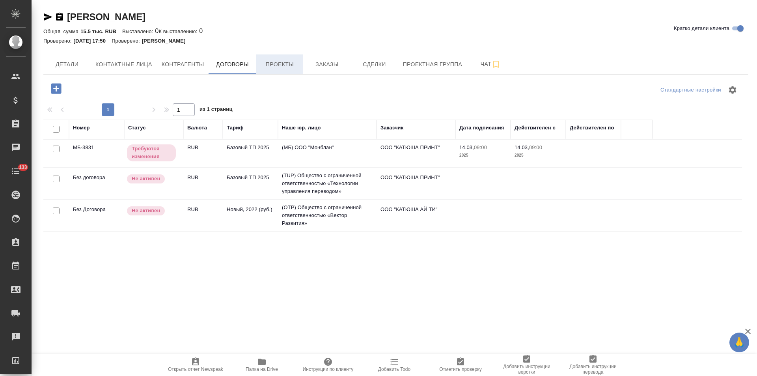
click at [284, 70] on button "Проекты" at bounding box center [279, 64] width 47 height 20
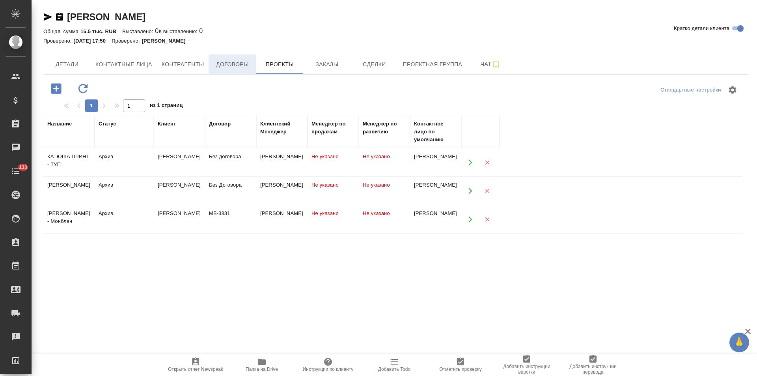
click at [235, 66] on span "Договоры" at bounding box center [232, 65] width 38 height 10
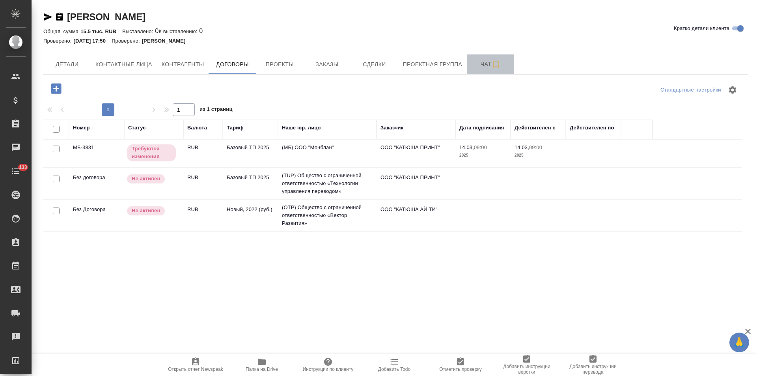
click at [474, 68] on span "Чат" at bounding box center [490, 64] width 38 height 10
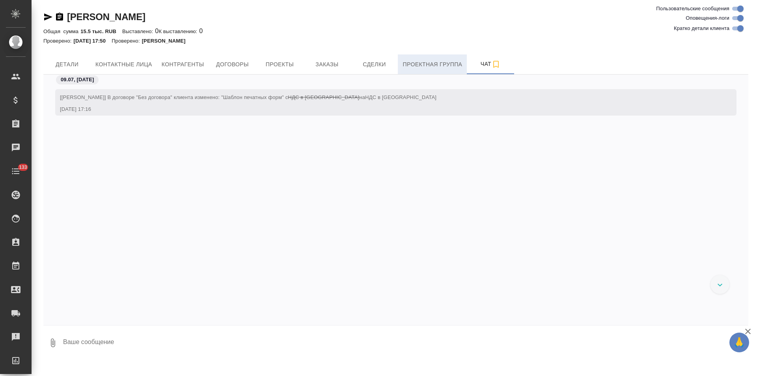
scroll to position [543, 0]
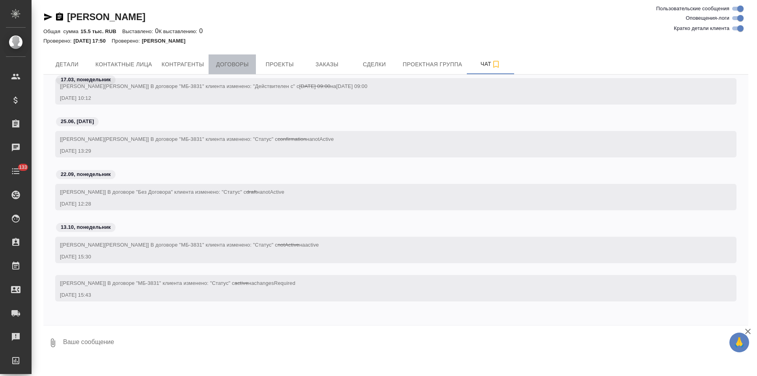
click at [246, 69] on span "Договоры" at bounding box center [232, 65] width 38 height 10
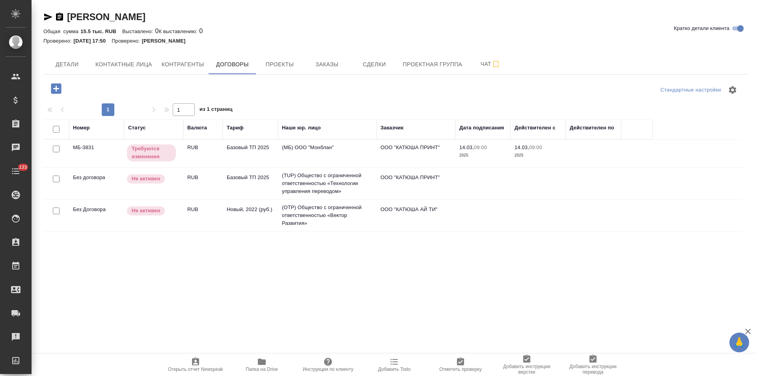
click at [56, 86] on icon "button" at bounding box center [56, 89] width 14 height 14
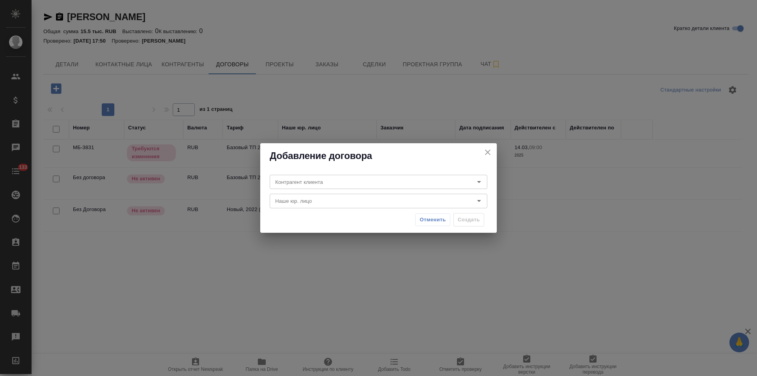
click at [488, 149] on icon "close" at bounding box center [487, 151] width 9 height 9
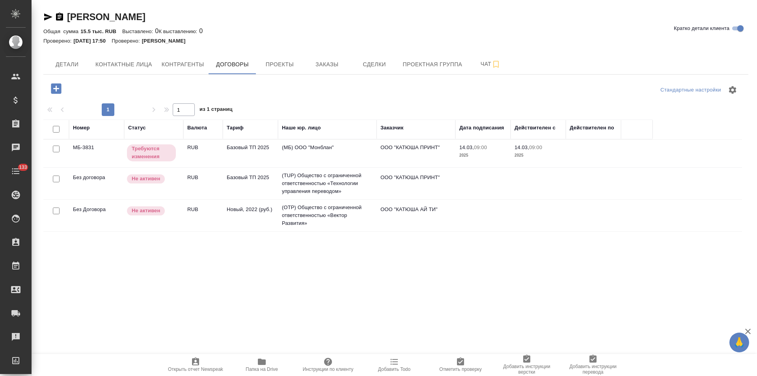
click at [56, 89] on icon "button" at bounding box center [56, 89] width 14 height 14
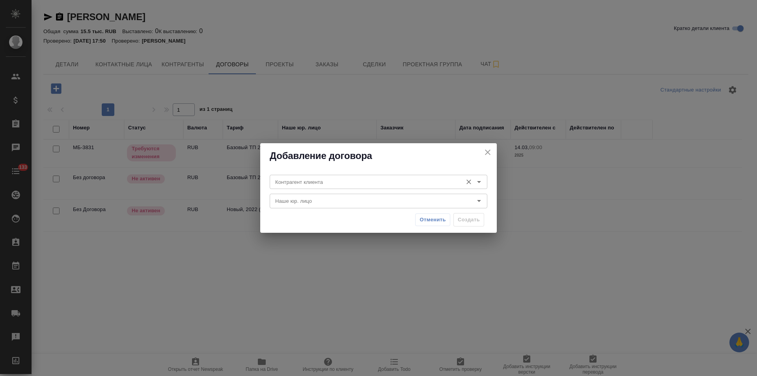
click at [332, 181] on input "Контрагент клиента" at bounding box center [365, 181] width 186 height 9
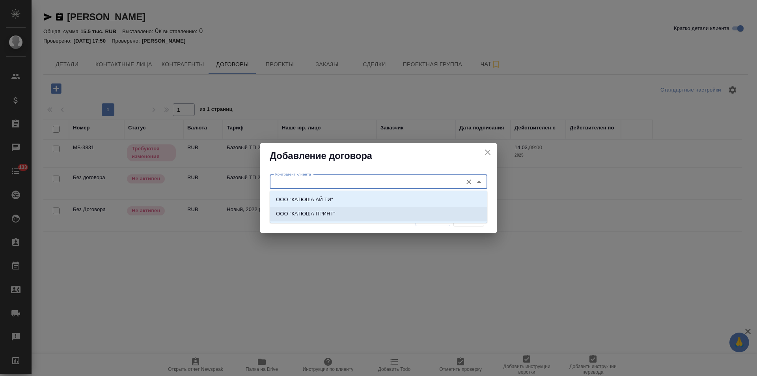
click at [346, 216] on li "ООО "КАТЮША ПРИНТ"" at bounding box center [379, 214] width 218 height 14
type input "ООО "КАТЮША ПРИНТ""
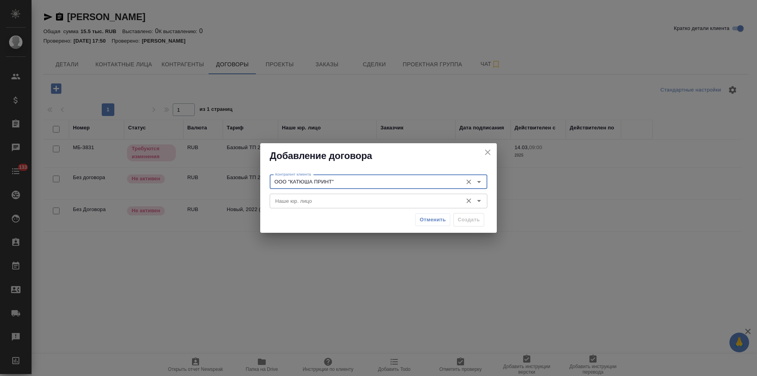
click at [333, 202] on input "Наше юр. лицо" at bounding box center [365, 200] width 186 height 9
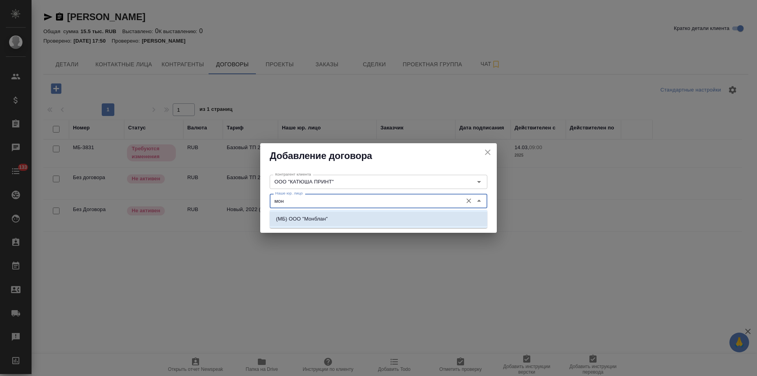
click at [331, 217] on li "(МБ) ООО "Монблан"" at bounding box center [379, 219] width 218 height 14
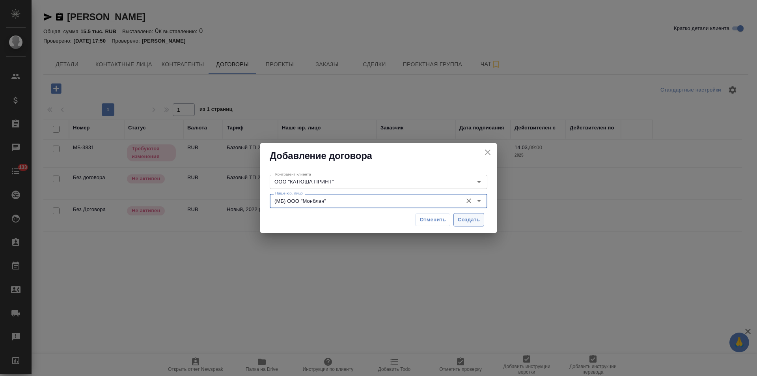
type input "(МБ) ООО "Монблан""
click at [469, 219] on span "Создать" at bounding box center [469, 219] width 22 height 9
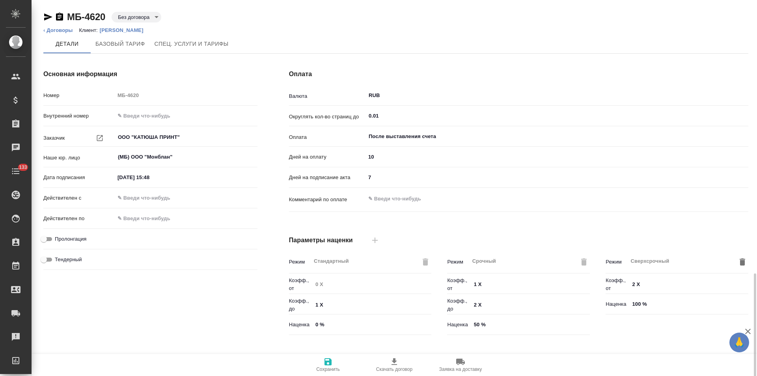
scroll to position [160, 0]
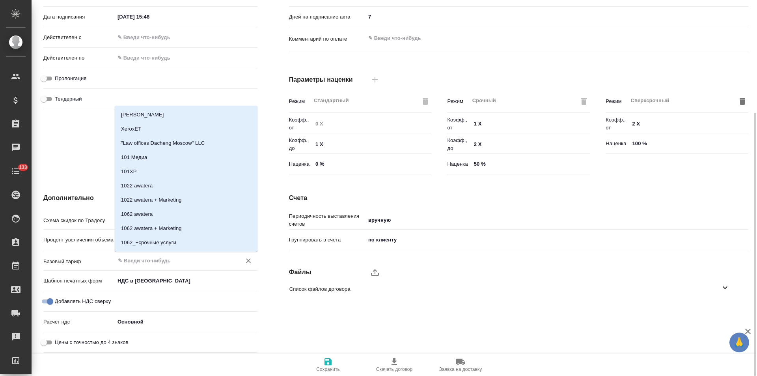
click at [159, 262] on input "text" at bounding box center [173, 259] width 112 height 9
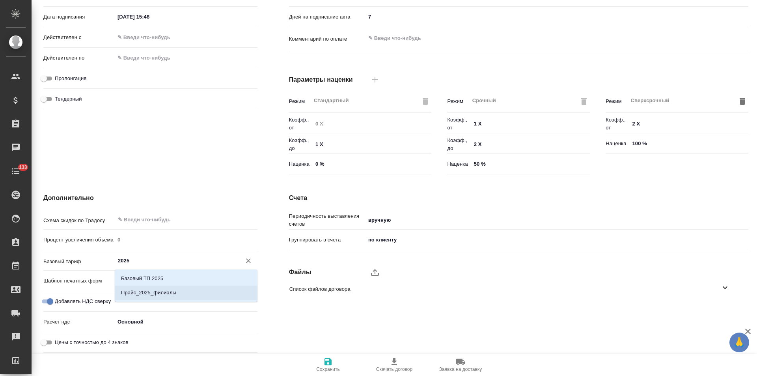
click at [160, 292] on p "Прайс_2025_филиалы" at bounding box center [148, 292] width 55 height 8
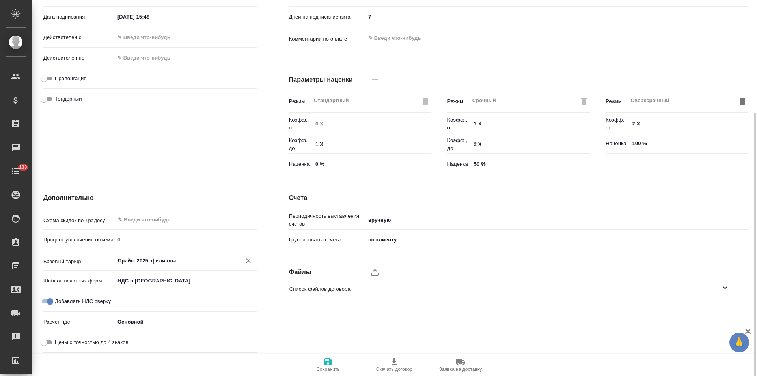
type input "Прайс_2025_филиалы"
click at [327, 365] on icon "button" at bounding box center [327, 361] width 9 height 9
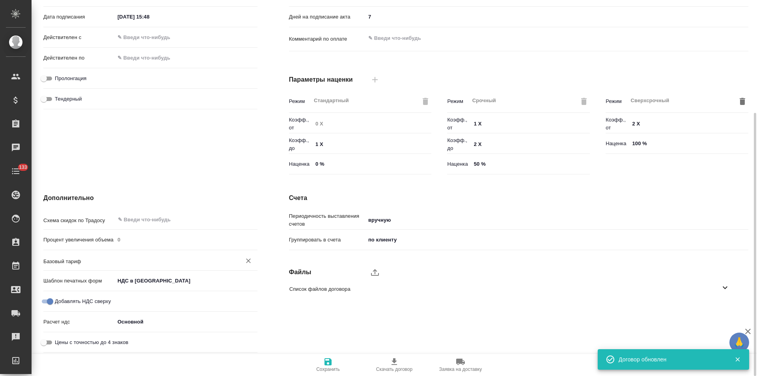
type input "Прайс_2025_филиалы"
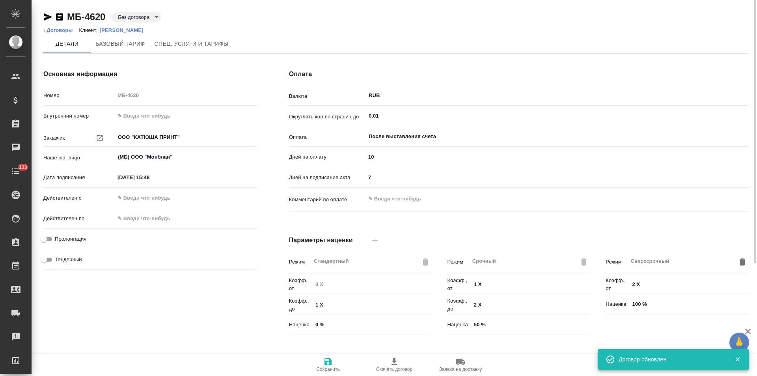
drag, startPoint x: 59, startPoint y: 18, endPoint x: 244, endPoint y: 23, distance: 184.9
click at [59, 18] on icon "button" at bounding box center [59, 17] width 7 height 8
click at [64, 32] on link "‹ Договоры" at bounding box center [58, 30] width 30 height 6
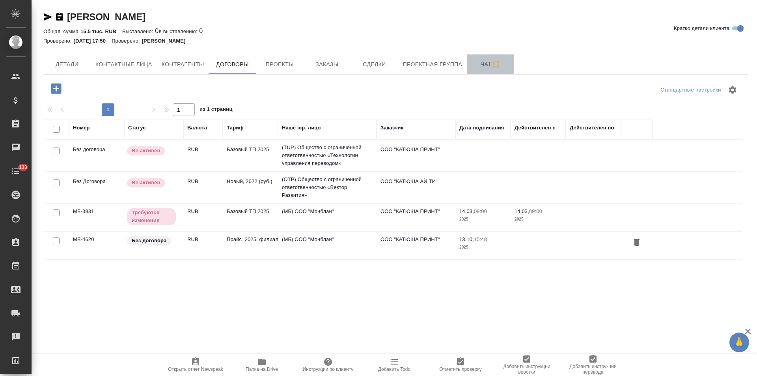
click at [474, 68] on span "Чат" at bounding box center [490, 64] width 38 height 10
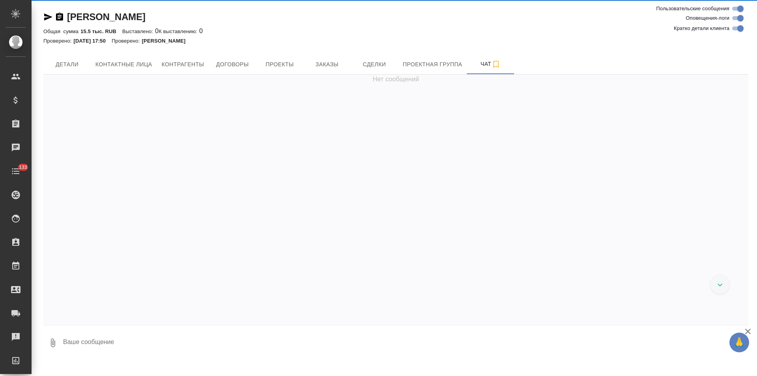
scroll to position [543, 0]
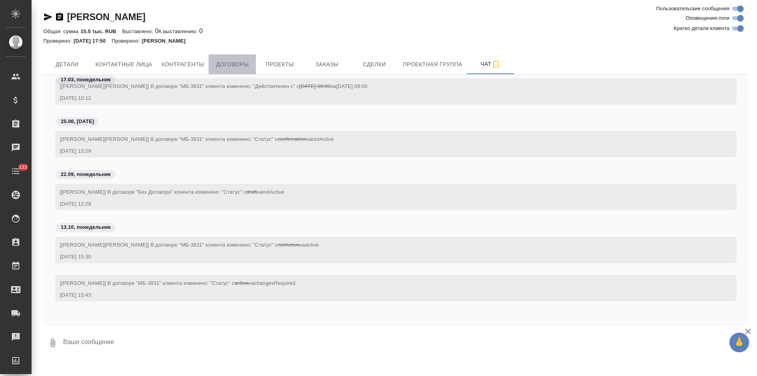
click at [242, 64] on span "Договоры" at bounding box center [232, 65] width 38 height 10
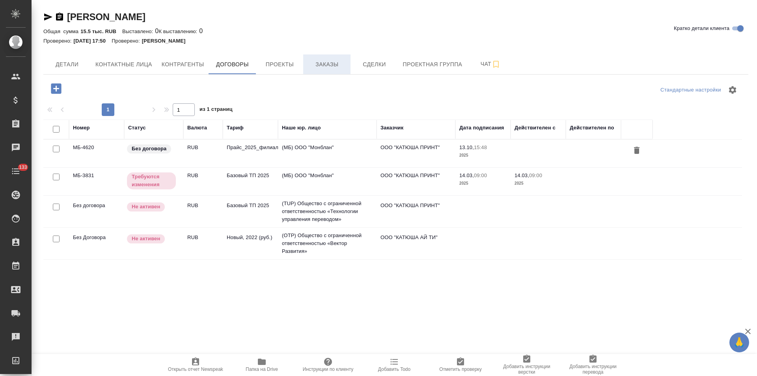
click at [329, 70] on button "Заказы" at bounding box center [326, 64] width 47 height 20
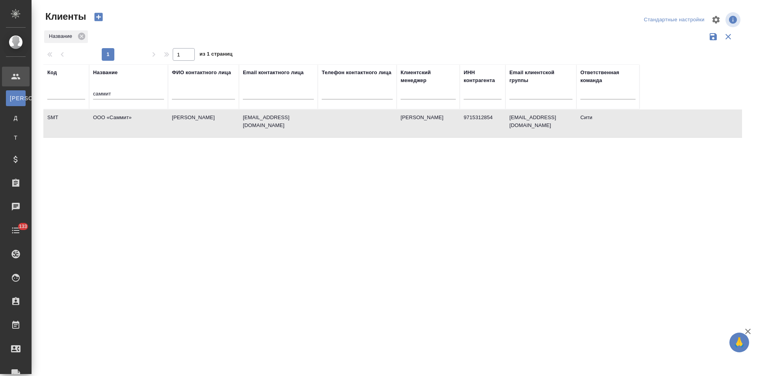
select select "RU"
click at [193, 134] on td "[PERSON_NAME]" at bounding box center [203, 124] width 71 height 28
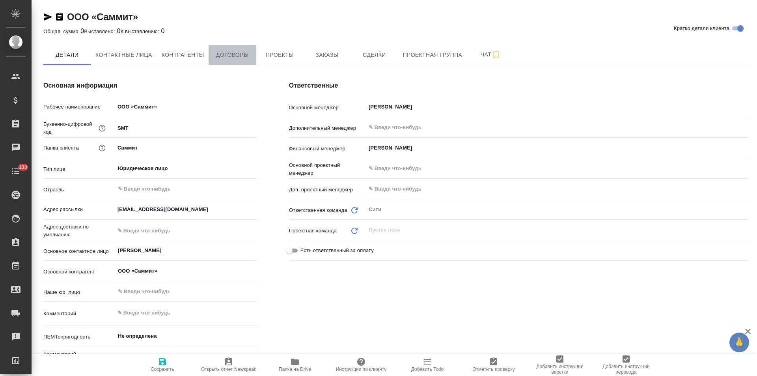
click at [228, 58] on span "Договоры" at bounding box center [232, 55] width 38 height 10
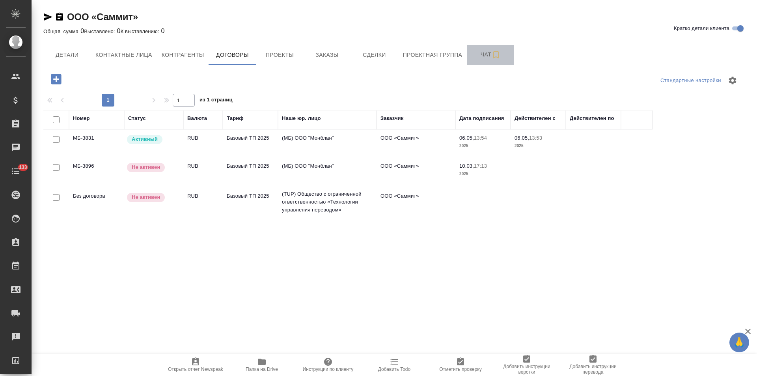
click at [478, 58] on span "Чат" at bounding box center [490, 55] width 38 height 10
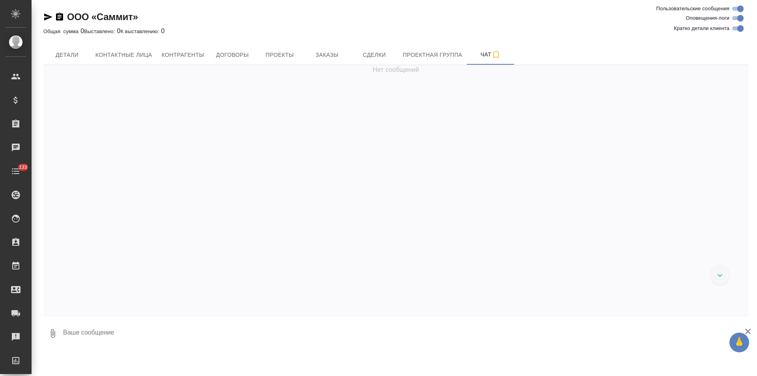
scroll to position [772, 0]
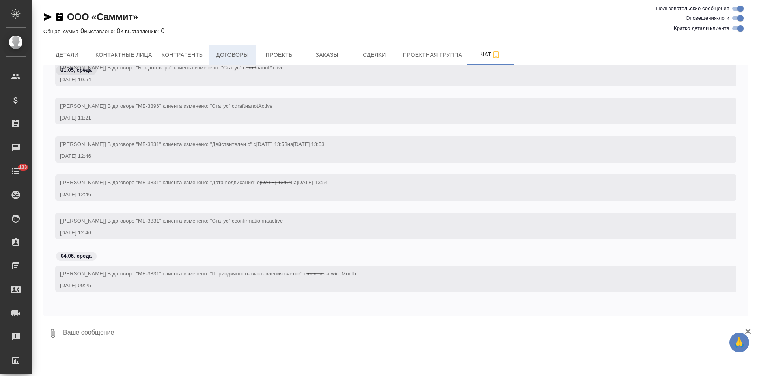
click at [229, 48] on button "Договоры" at bounding box center [231, 55] width 47 height 20
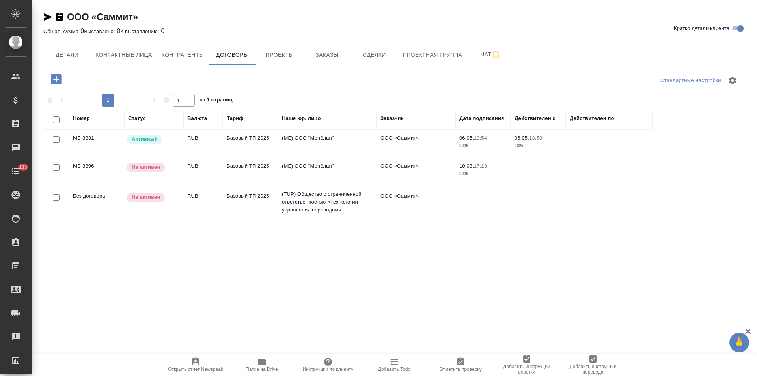
click at [197, 145] on td "RUB" at bounding box center [202, 144] width 39 height 28
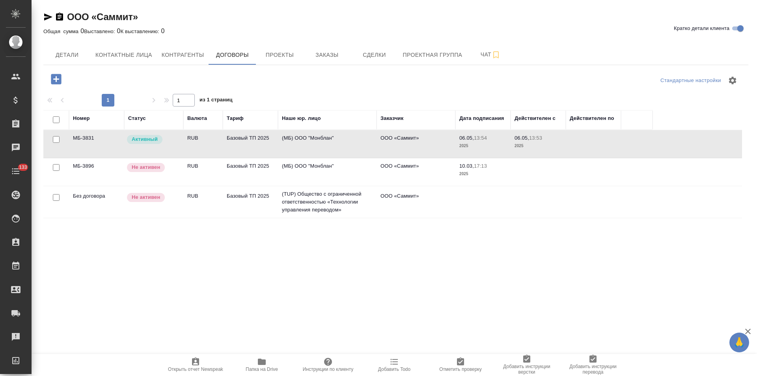
click at [197, 145] on td "RUB" at bounding box center [202, 144] width 39 height 28
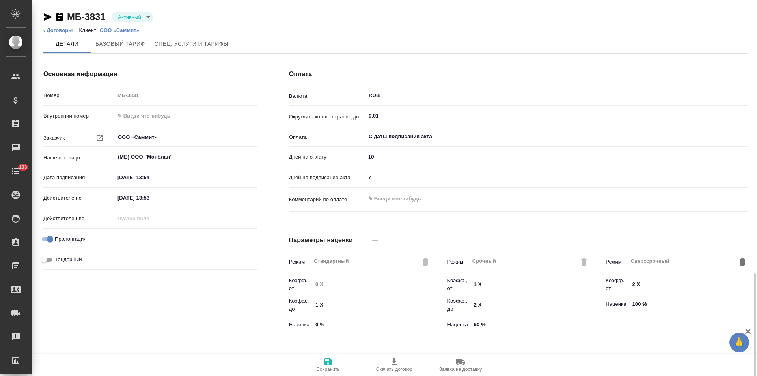
scroll to position [160, 0]
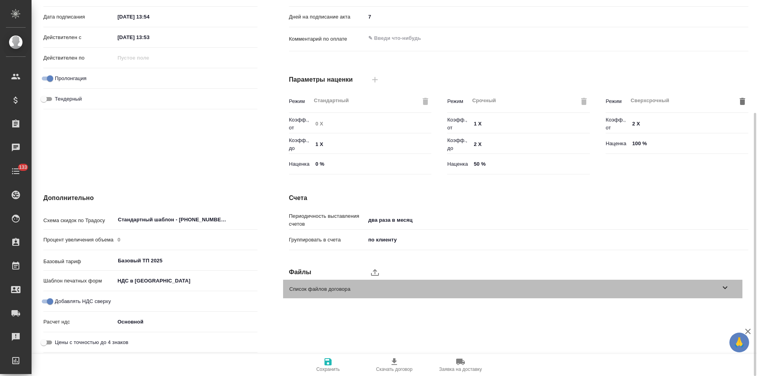
click at [727, 287] on icon at bounding box center [724, 287] width 9 height 9
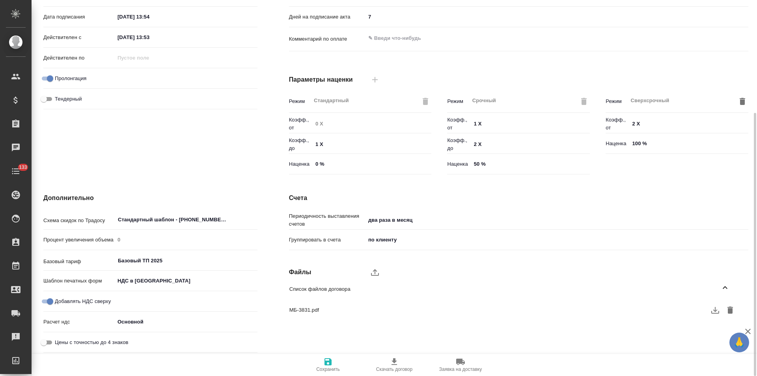
click at [716, 313] on icon "button" at bounding box center [715, 310] width 8 height 7
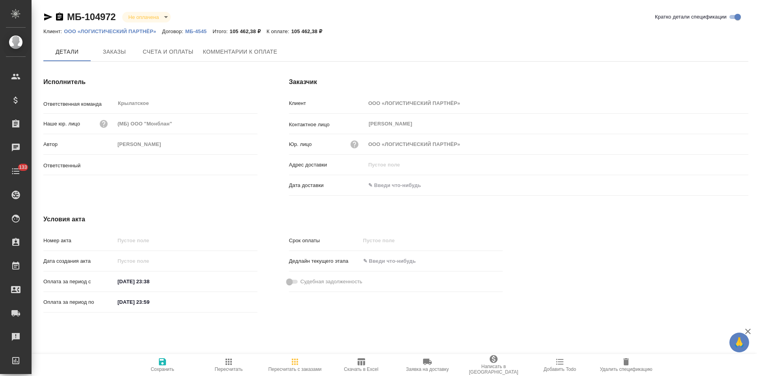
type input "Касымов Тимур"
click at [171, 57] on button "Счета и оплаты" at bounding box center [168, 52] width 60 height 20
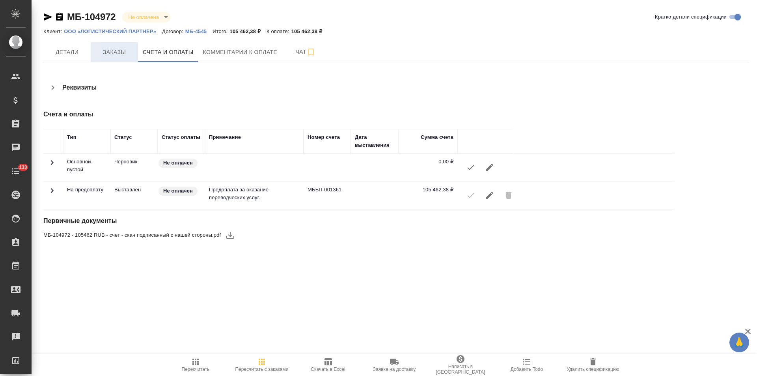
click at [118, 52] on span "Заказы" at bounding box center [114, 52] width 38 height 10
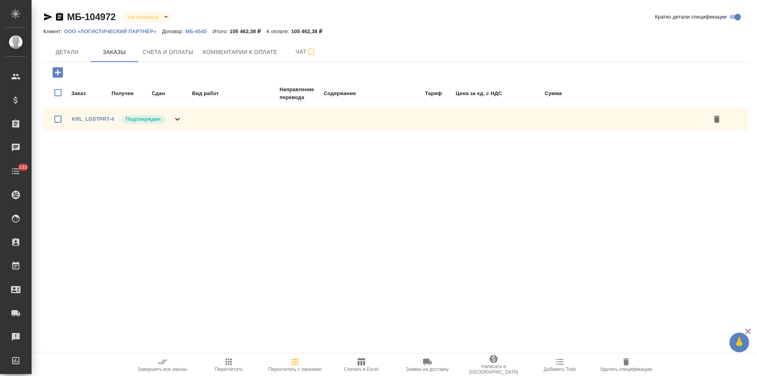
click at [179, 118] on icon at bounding box center [177, 119] width 5 height 3
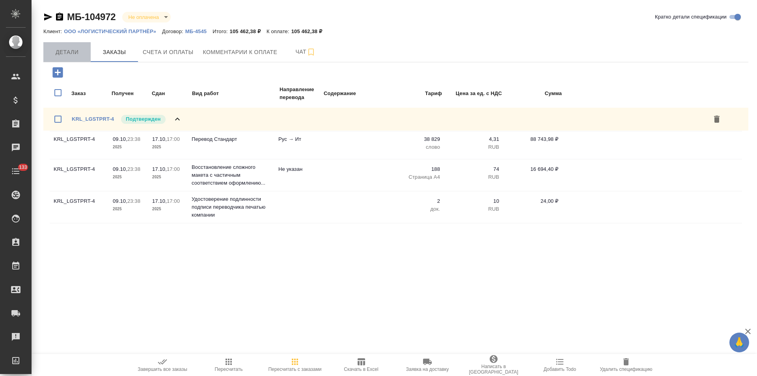
click at [70, 55] on span "Детали" at bounding box center [67, 52] width 38 height 10
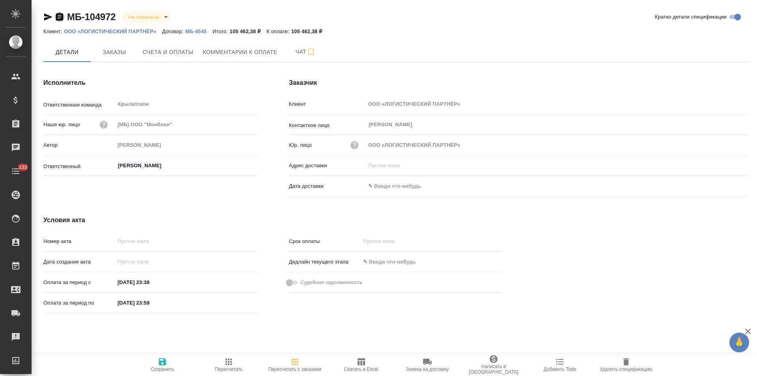
click at [60, 19] on icon "button" at bounding box center [59, 17] width 7 height 8
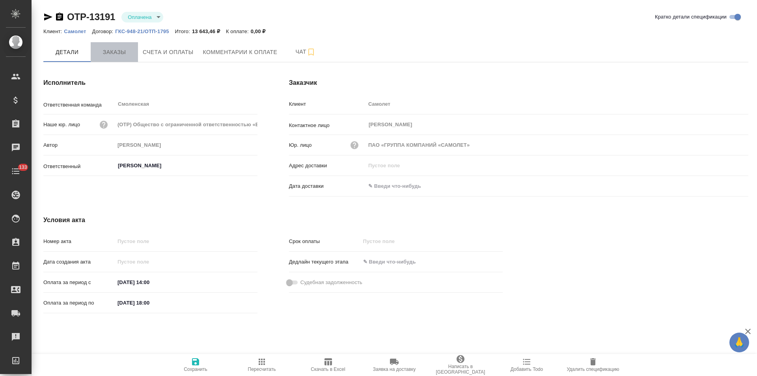
click at [115, 43] on button "Заказы" at bounding box center [114, 52] width 47 height 20
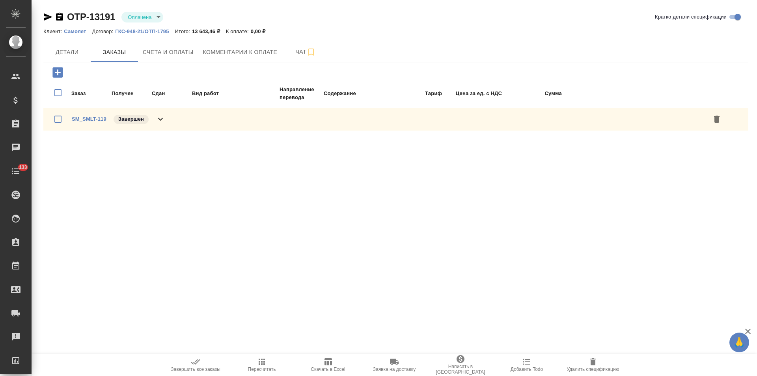
click at [161, 116] on icon at bounding box center [160, 118] width 9 height 9
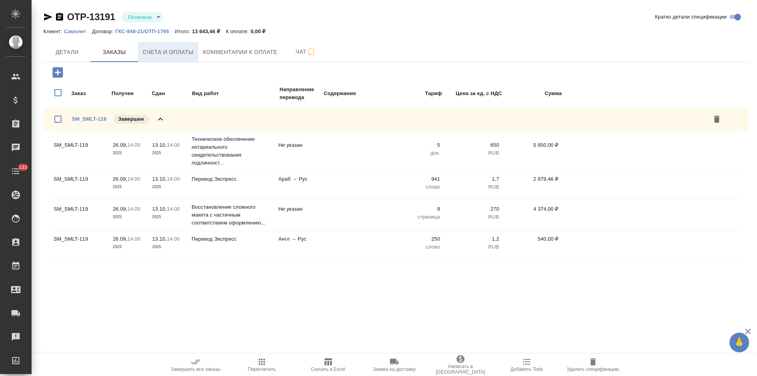
click at [171, 54] on span "Счета и оплаты" at bounding box center [168, 52] width 51 height 10
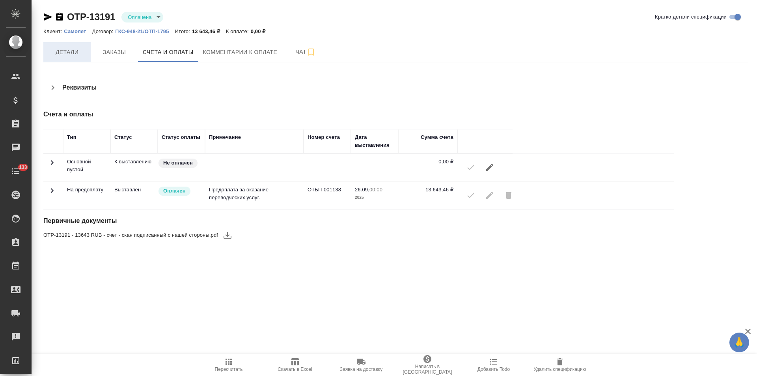
click at [69, 53] on span "Детали" at bounding box center [67, 52] width 38 height 10
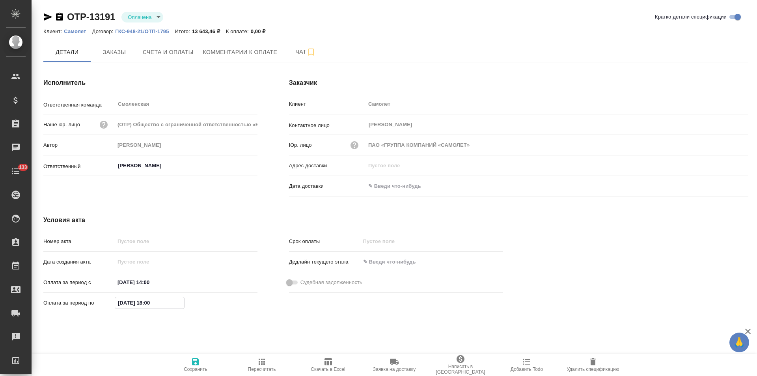
drag, startPoint x: 130, startPoint y: 302, endPoint x: 125, endPoint y: 303, distance: 4.8
click at [125, 303] on input "30.09.2025 18:00" at bounding box center [149, 302] width 69 height 11
type input "13.10.2025 18:00"
click at [197, 362] on icon "button" at bounding box center [195, 361] width 7 height 7
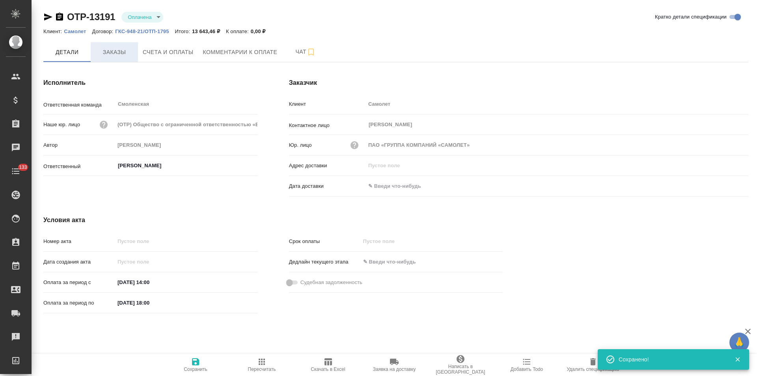
click at [124, 55] on span "Заказы" at bounding box center [114, 52] width 38 height 10
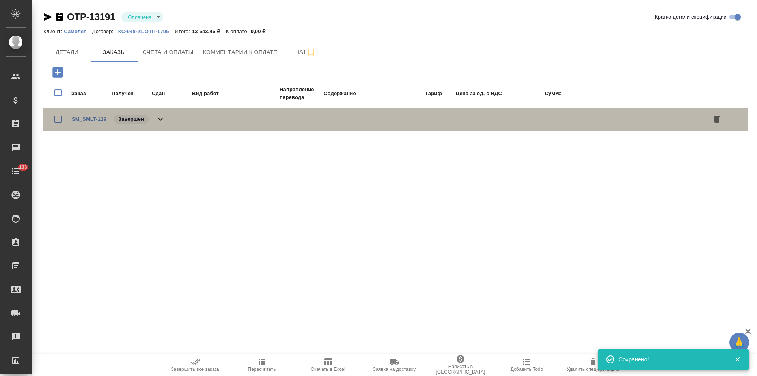
click at [160, 121] on icon at bounding box center [160, 118] width 9 height 9
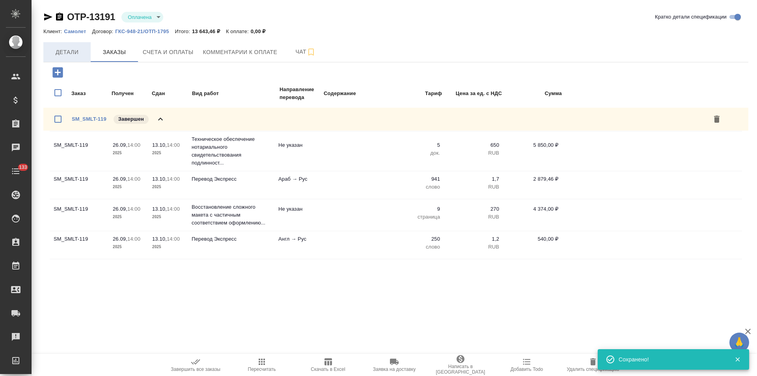
click at [69, 54] on span "Детали" at bounding box center [67, 52] width 38 height 10
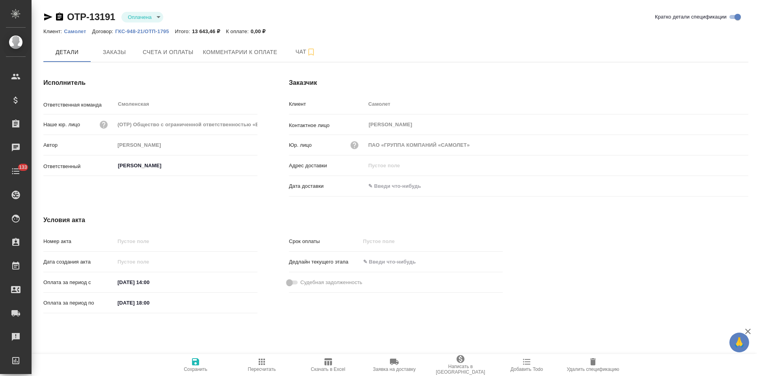
click at [59, 18] on icon "button" at bounding box center [59, 17] width 7 height 8
click at [169, 54] on span "Счета и оплаты" at bounding box center [168, 52] width 51 height 10
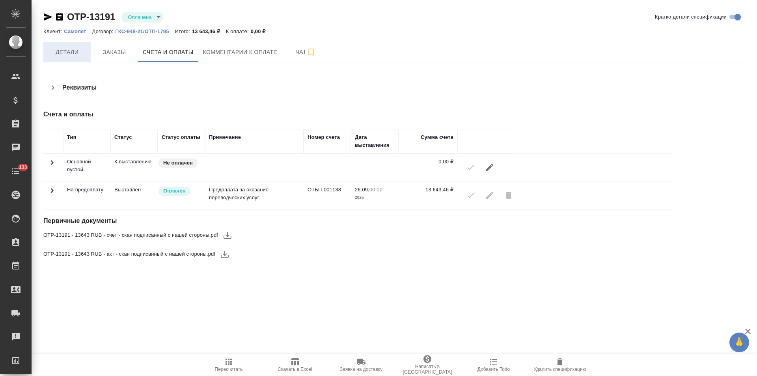
click at [70, 53] on span "Детали" at bounding box center [67, 52] width 38 height 10
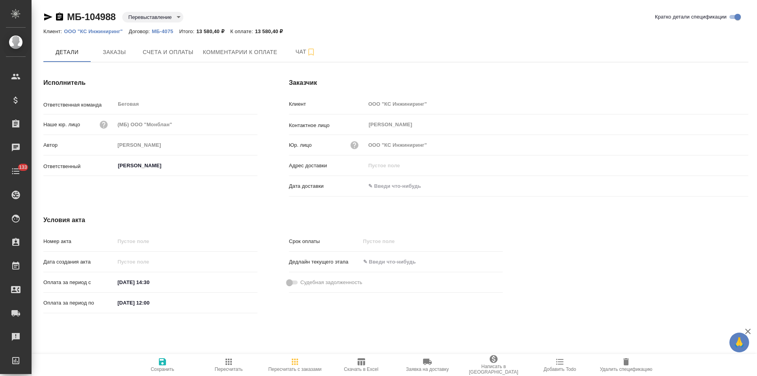
click at [60, 18] on icon "button" at bounding box center [59, 17] width 7 height 8
click at [154, 57] on span "Счета и оплаты" at bounding box center [168, 52] width 51 height 10
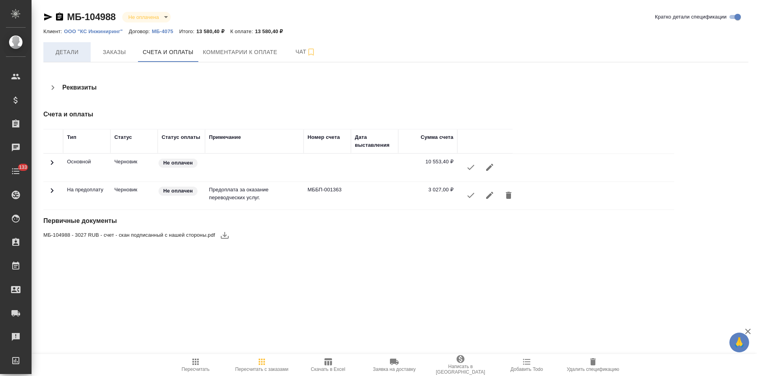
click at [73, 52] on span "Детали" at bounding box center [67, 52] width 38 height 10
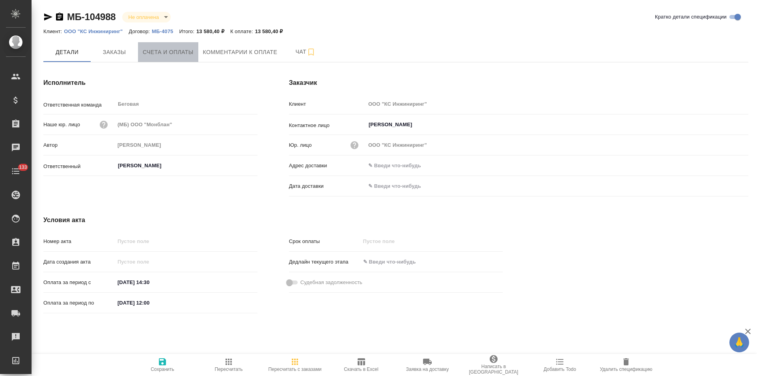
click at [156, 53] on span "Счета и оплаты" at bounding box center [168, 52] width 51 height 10
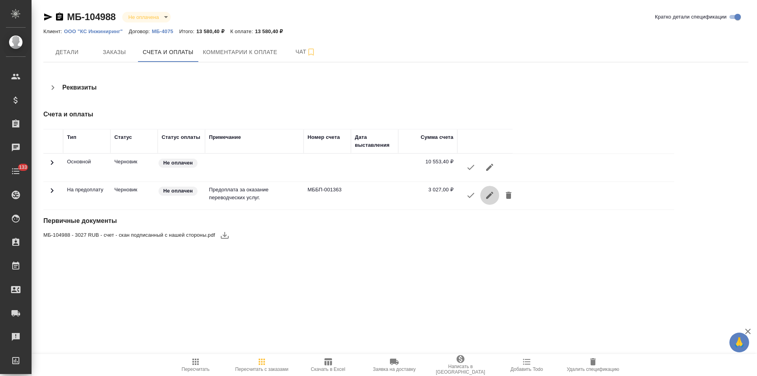
click at [489, 197] on icon "button" at bounding box center [489, 195] width 7 height 7
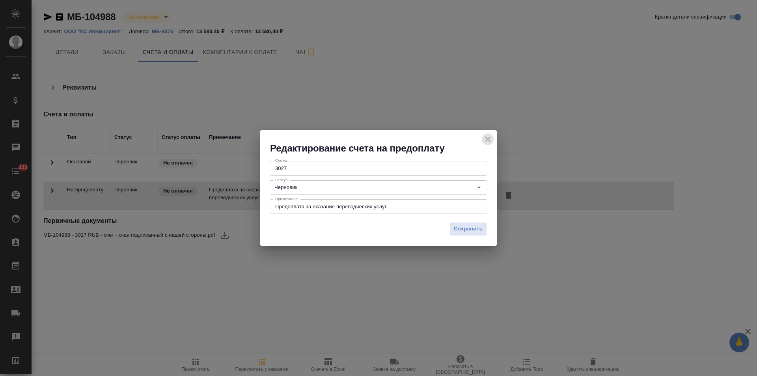
click at [491, 138] on icon "close" at bounding box center [487, 138] width 9 height 9
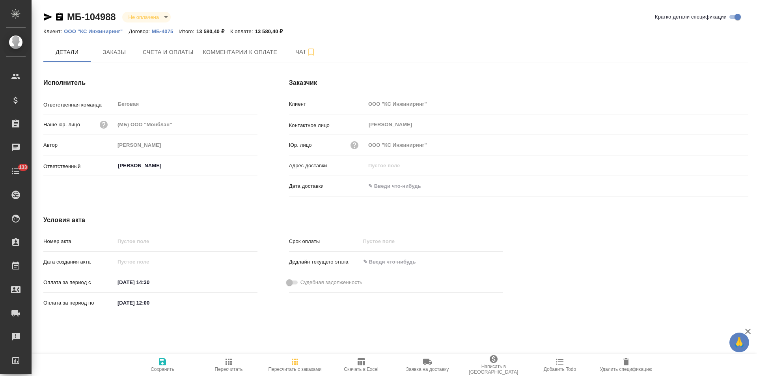
click at [61, 17] on icon "button" at bounding box center [59, 17] width 7 height 8
click at [182, 60] on button "Счета и оплаты" at bounding box center [168, 52] width 60 height 20
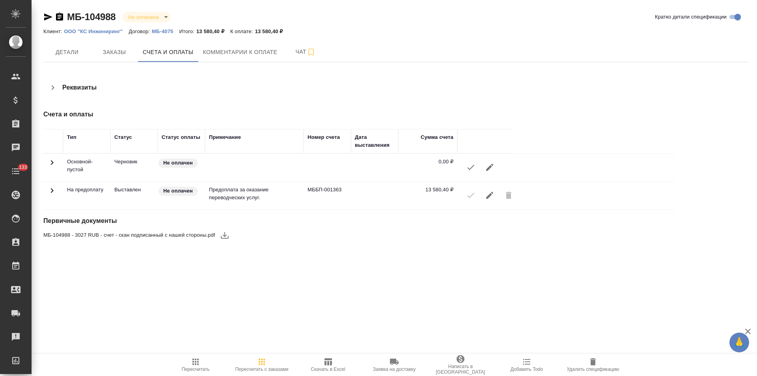
click at [223, 236] on icon "button" at bounding box center [224, 234] width 9 height 9
click at [227, 235] on icon "button" at bounding box center [227, 235] width 8 height 7
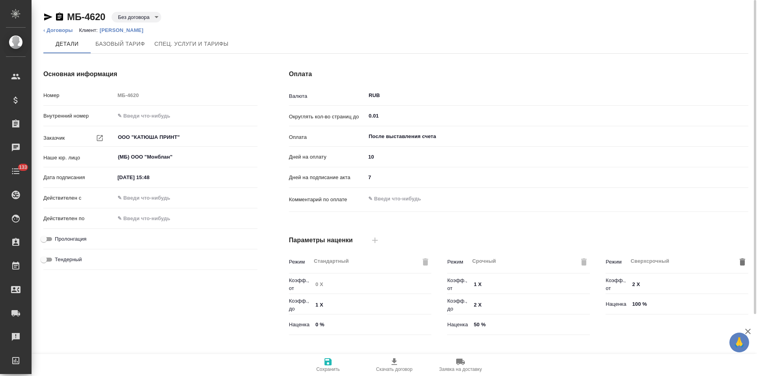
type input "Прайс_2025_филиалы"
click at [113, 31] on p "[PERSON_NAME]" at bounding box center [125, 30] width 50 height 6
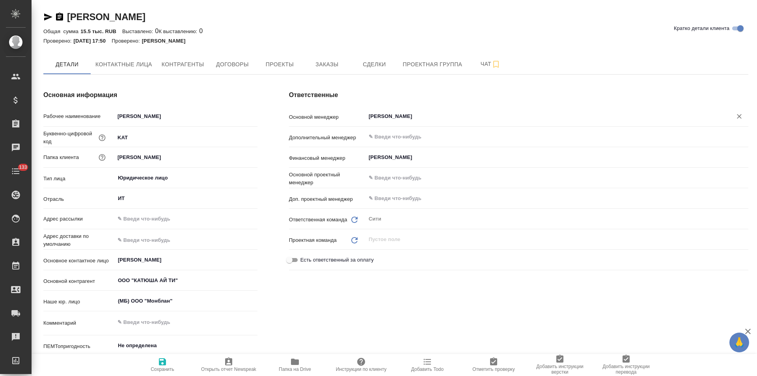
click at [389, 120] on input "Кириллова Мария" at bounding box center [544, 116] width 352 height 9
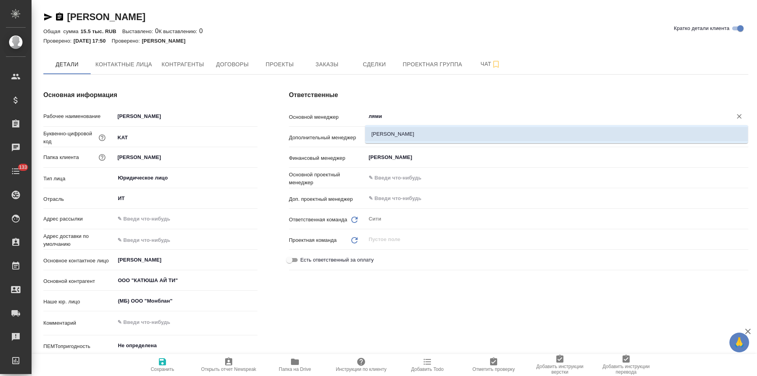
click at [393, 134] on li "Лямина Надежда" at bounding box center [556, 134] width 383 height 14
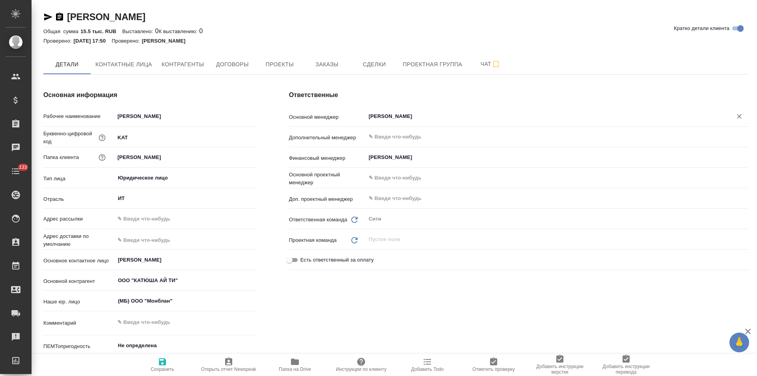
type input "Лямина Надежда"
click at [167, 358] on span "Сохранить" at bounding box center [162, 364] width 57 height 15
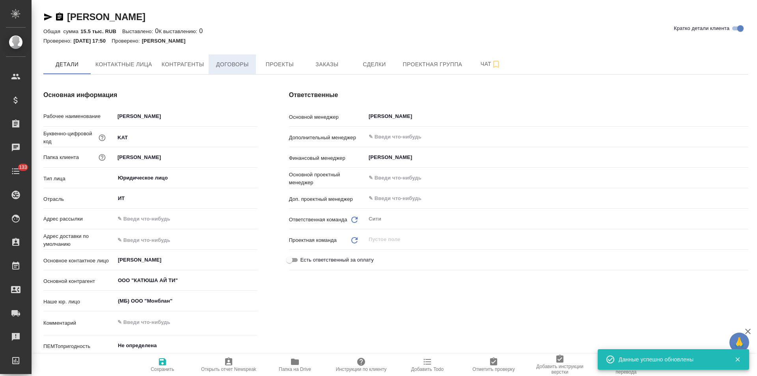
click at [240, 68] on span "Договоры" at bounding box center [232, 65] width 38 height 10
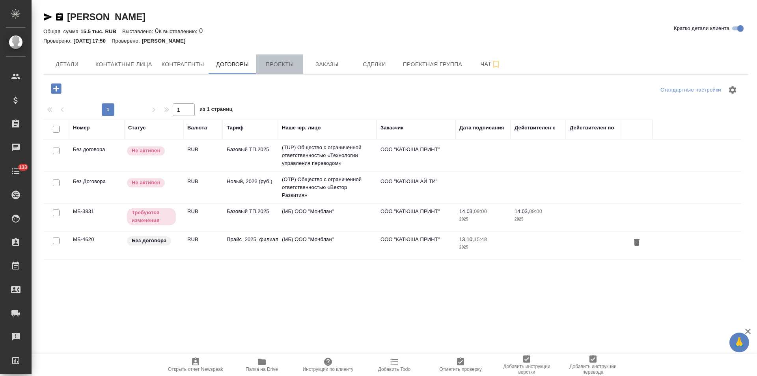
click at [292, 68] on span "Проекты" at bounding box center [279, 65] width 38 height 10
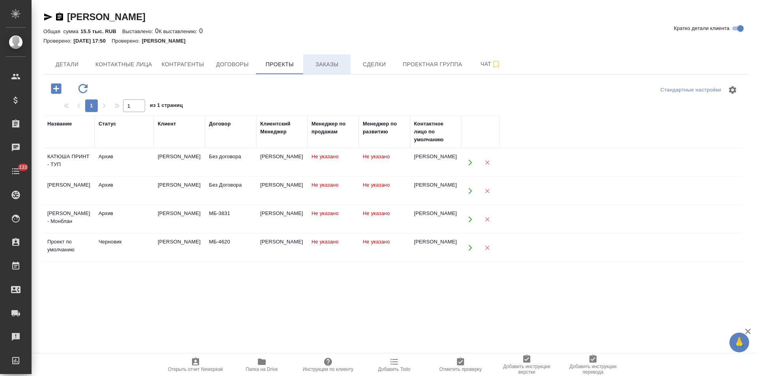
click at [324, 71] on button "Заказы" at bounding box center [326, 64] width 47 height 20
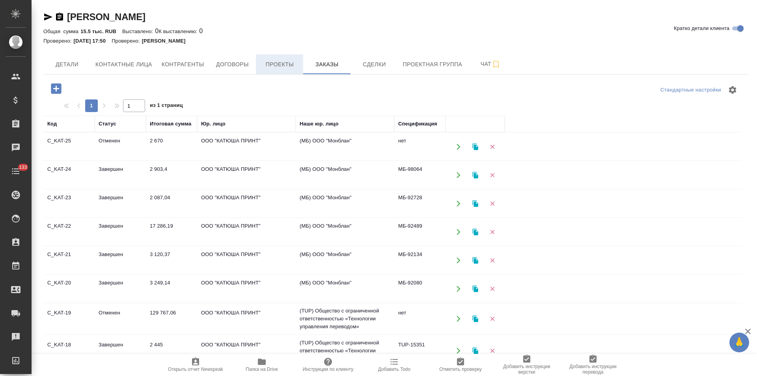
click at [274, 69] on button "Проекты" at bounding box center [279, 64] width 47 height 20
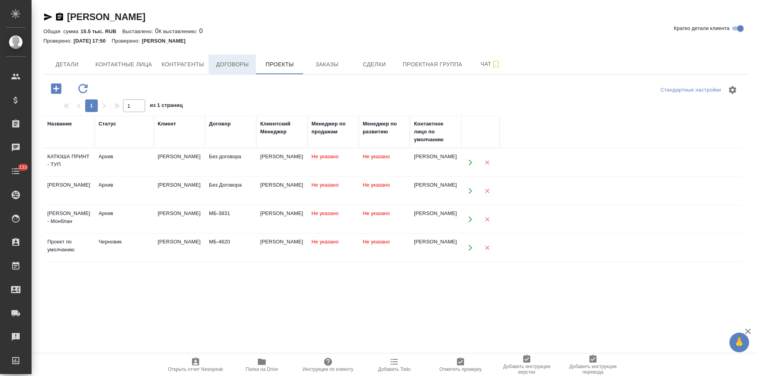
click at [231, 71] on button "Договоры" at bounding box center [231, 64] width 47 height 20
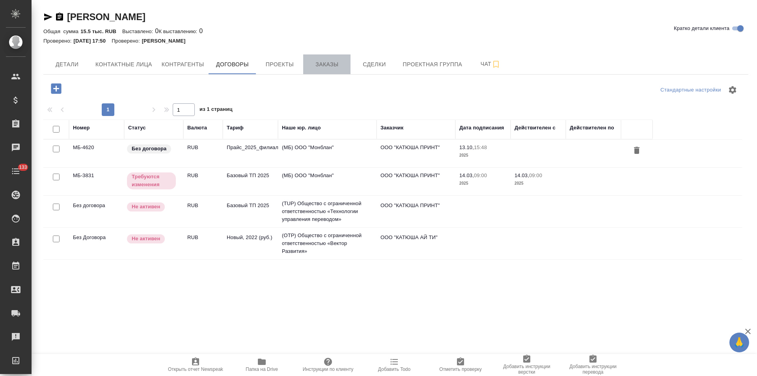
click at [317, 63] on span "Заказы" at bounding box center [327, 65] width 38 height 10
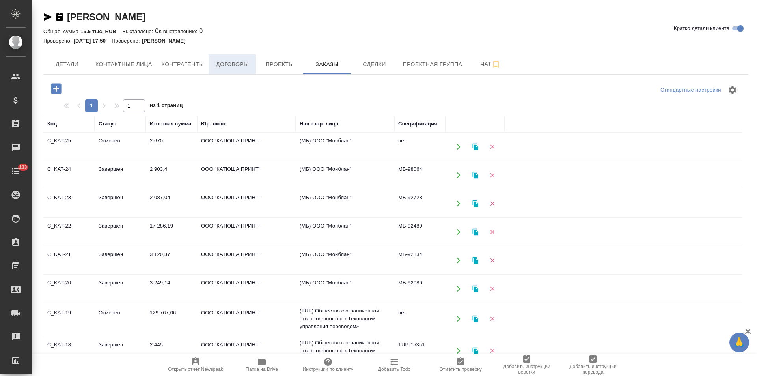
click at [232, 65] on span "Договоры" at bounding box center [232, 65] width 38 height 10
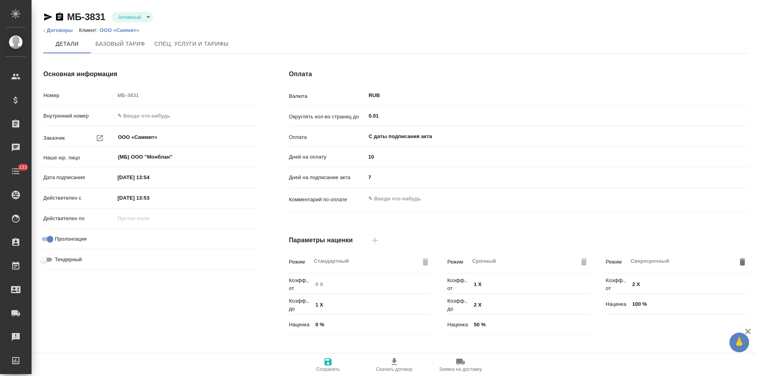
type input "Базовый ТП 2025"
